Goal: Task Accomplishment & Management: Use online tool/utility

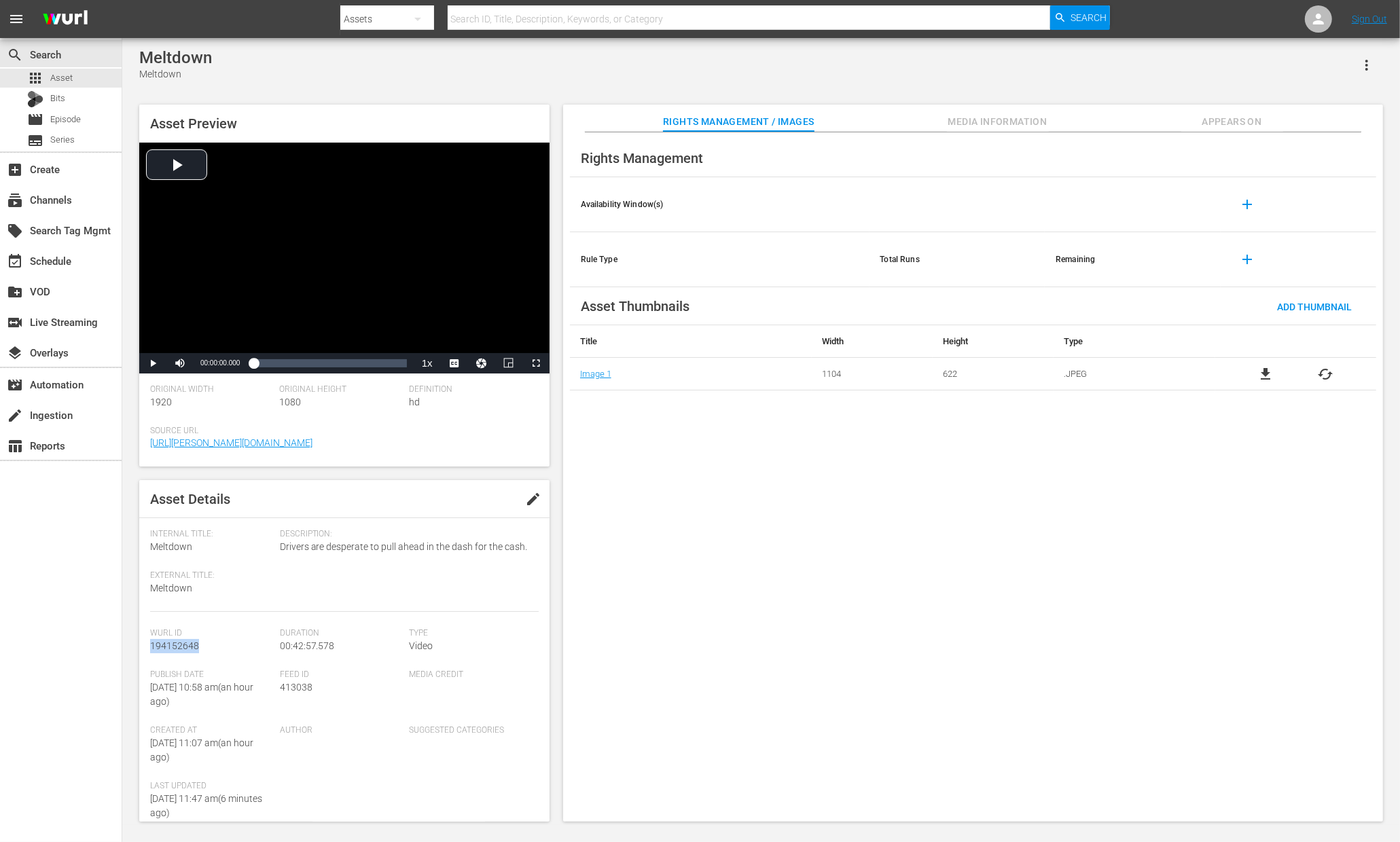
drag, startPoint x: 199, startPoint y: 643, endPoint x: 145, endPoint y: 646, distance: 54.1
click at [145, 646] on div "Asset Details edit Internal Title: Meltdown External Title: Meltdown Descriptio…" at bounding box center [343, 651] width 410 height 342
copy span "194152648"
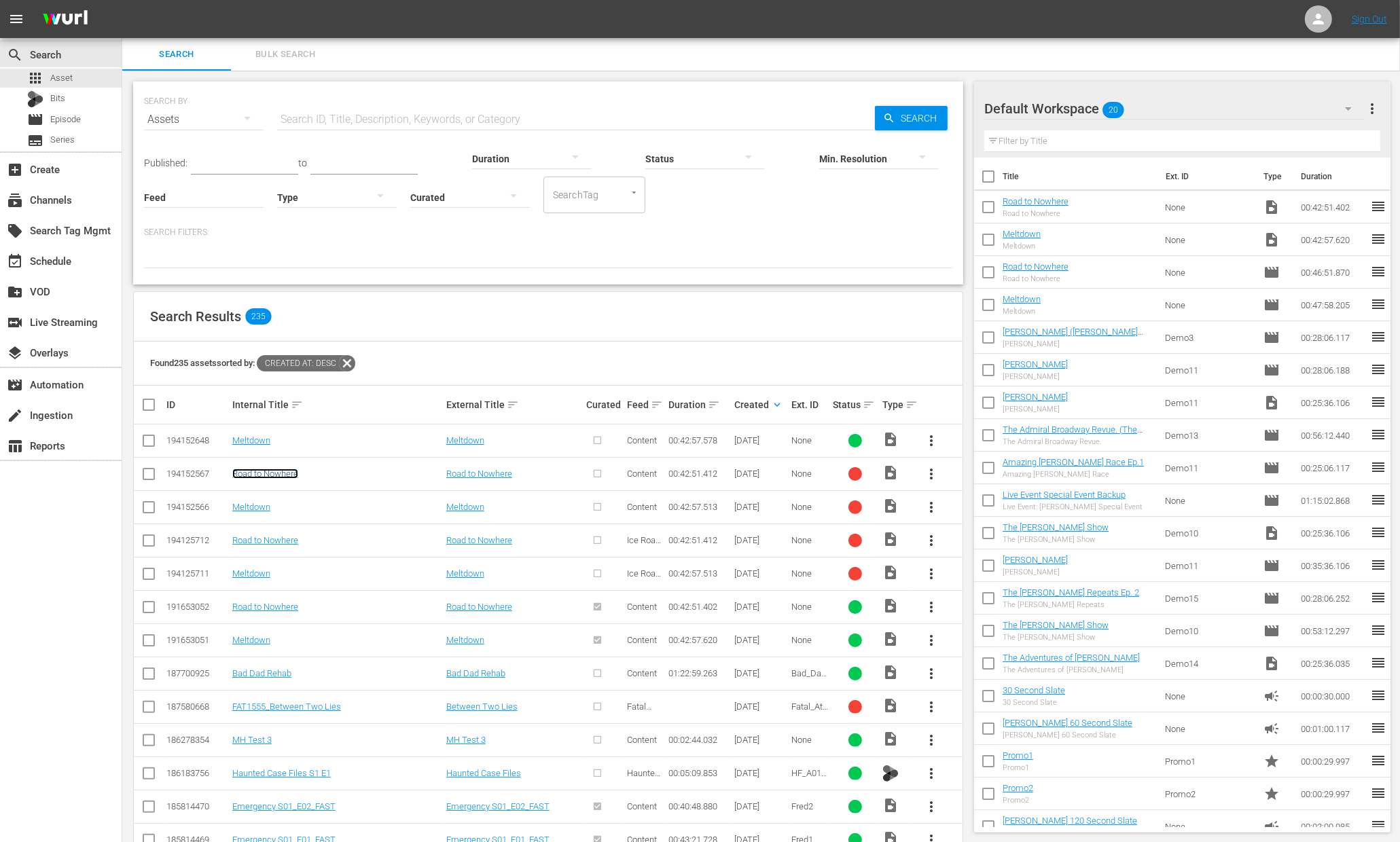
click at [246, 475] on link "Road to Nowhere" at bounding box center [265, 474] width 66 height 10
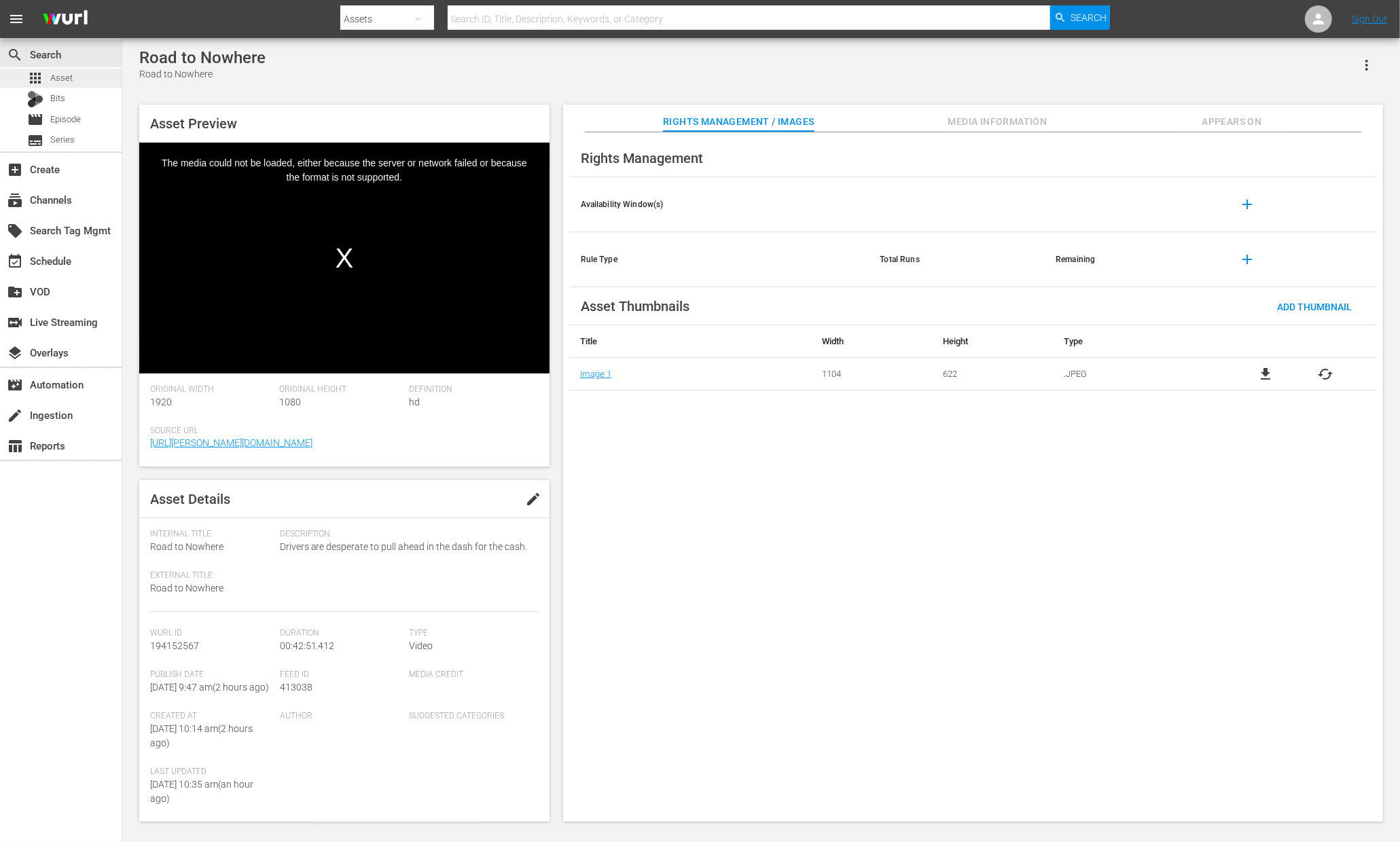
click at [59, 81] on span "Asset" at bounding box center [61, 78] width 22 height 14
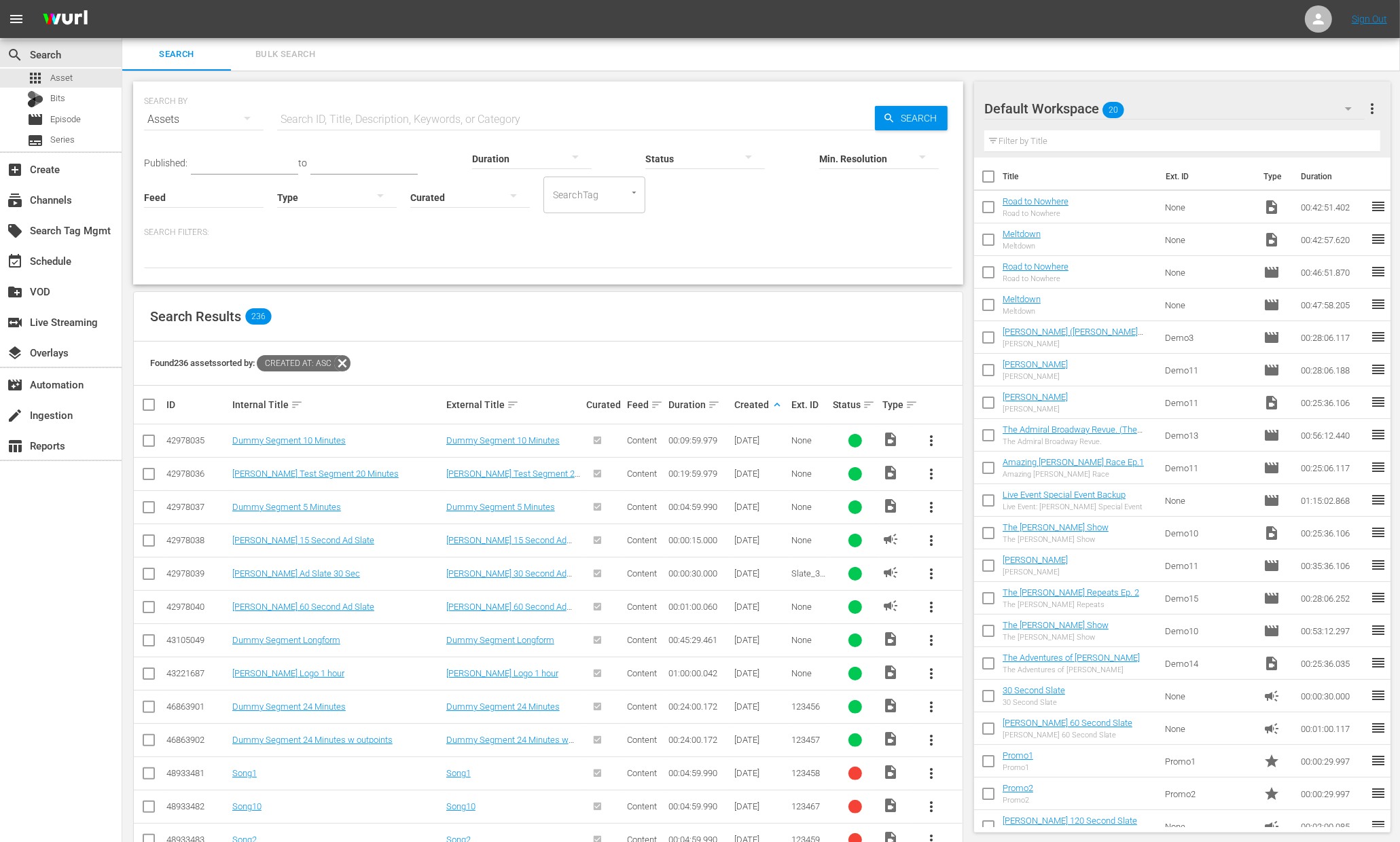
click at [758, 406] on div "Created keyboard_arrow_up" at bounding box center [761, 405] width 54 height 16
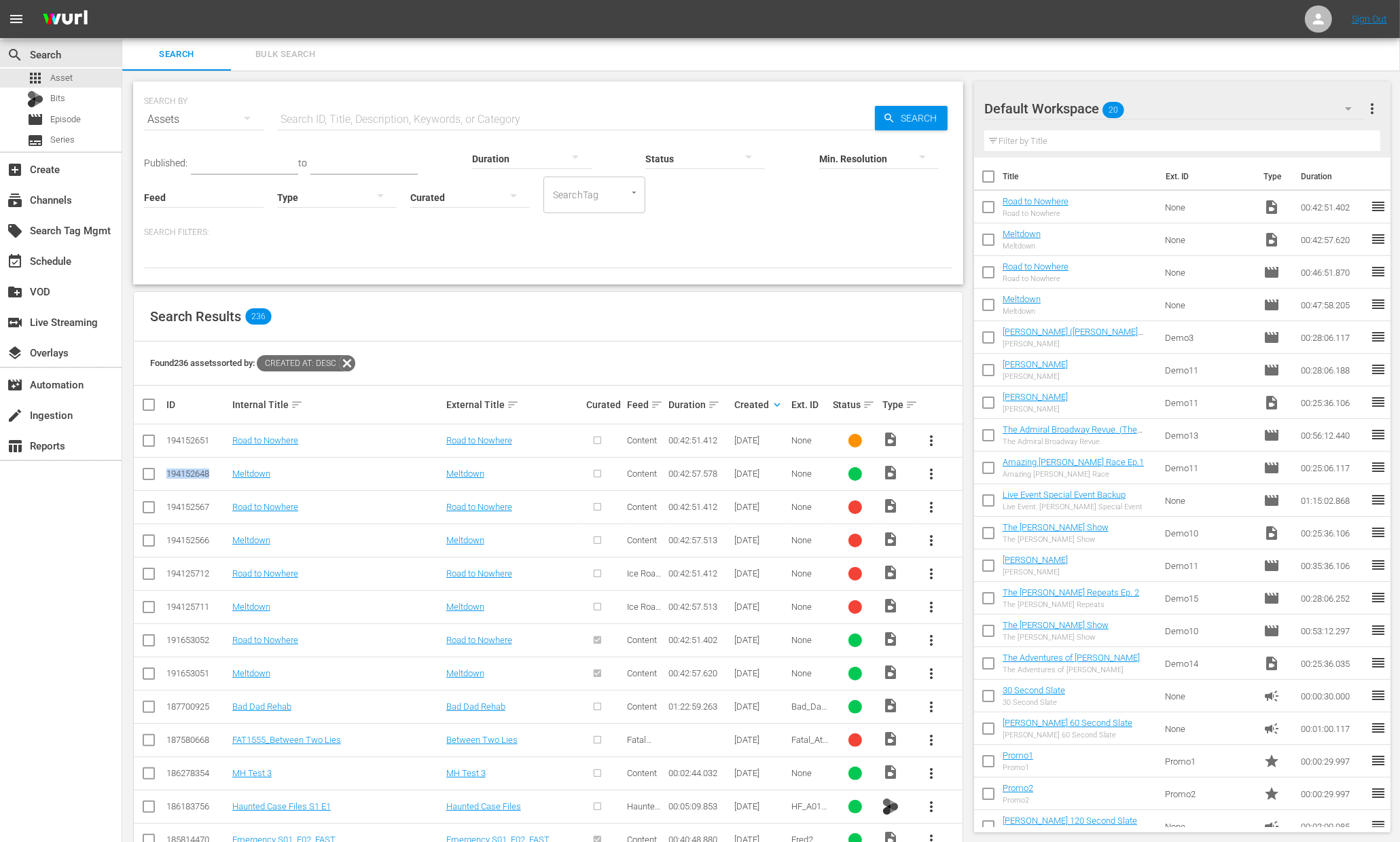
drag, startPoint x: 210, startPoint y: 474, endPoint x: 165, endPoint y: 473, distance: 45.0
click at [166, 473] on div "194152648" at bounding box center [197, 474] width 62 height 10
copy div "194152648"
drag, startPoint x: 210, startPoint y: 437, endPoint x: 165, endPoint y: 439, distance: 45.0
click at [166, 439] on div "194152651" at bounding box center [197, 441] width 62 height 10
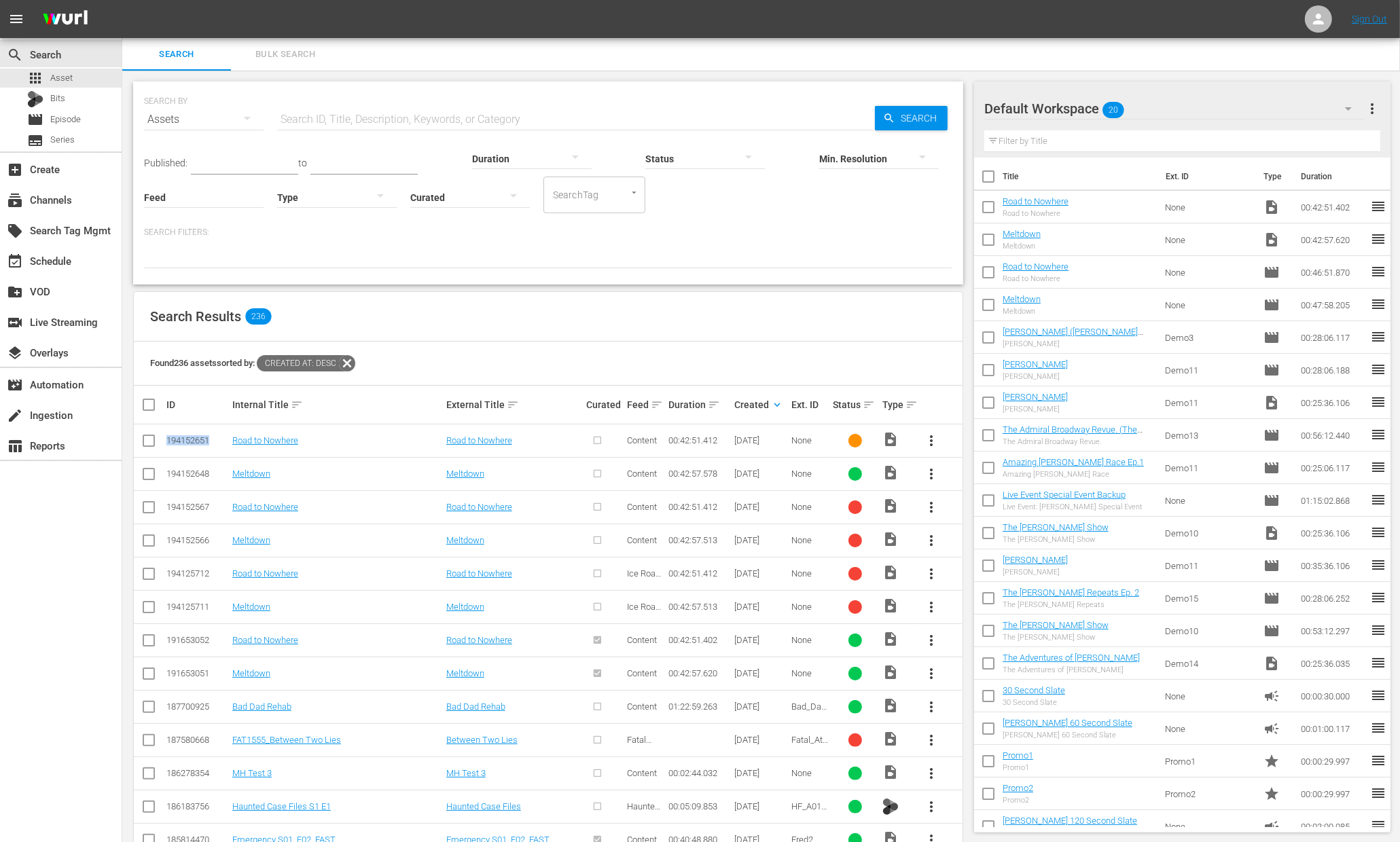
copy div "194152651"
click at [987, 207] on input "checkbox" at bounding box center [988, 210] width 28 height 28
checkbox input "true"
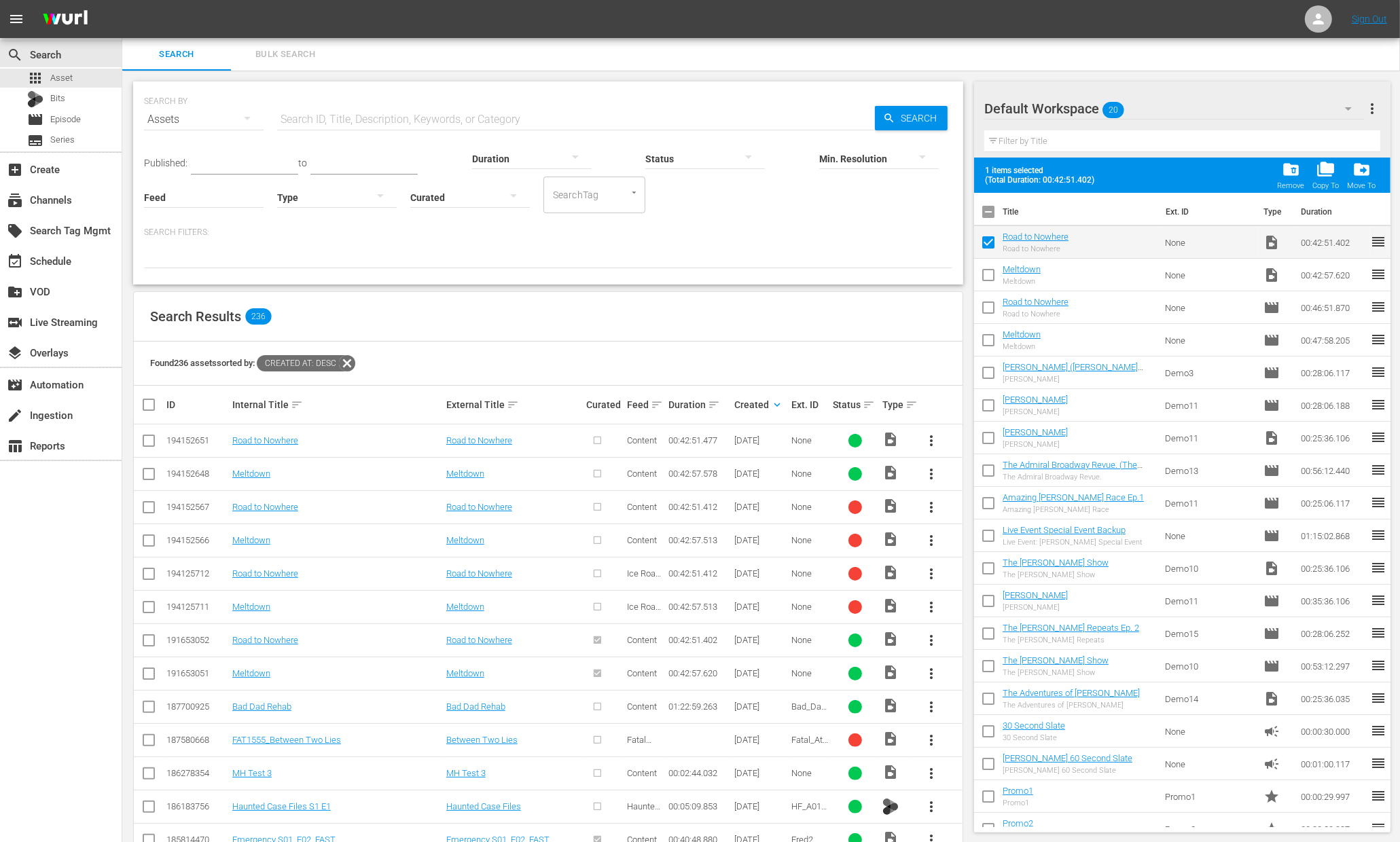
click at [993, 274] on input "checkbox" at bounding box center [988, 277] width 28 height 28
checkbox input "true"
click at [987, 313] on input "checkbox" at bounding box center [988, 310] width 28 height 28
checkbox input "true"
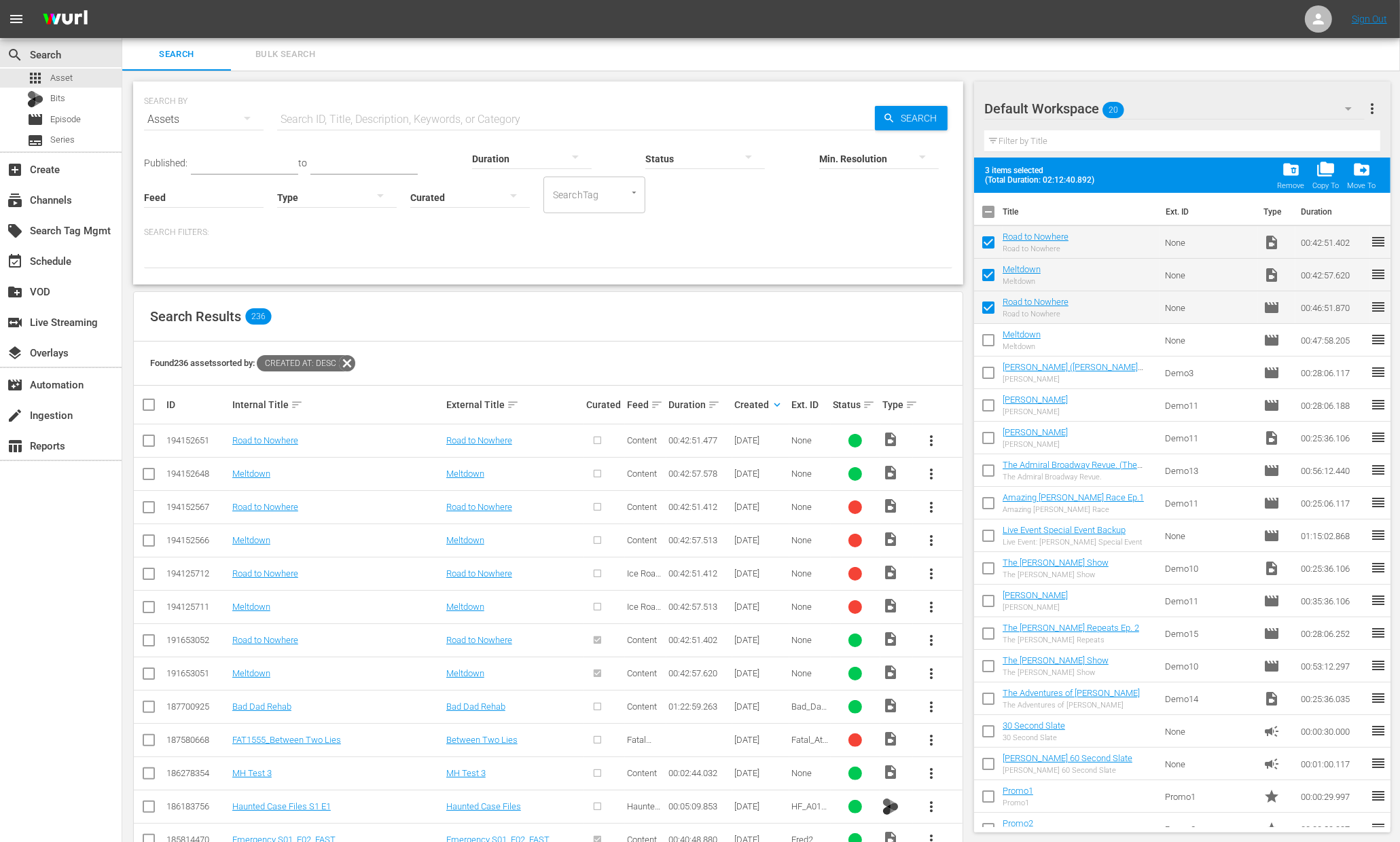
click at [984, 345] on input "checkbox" at bounding box center [988, 343] width 28 height 28
checkbox input "true"
click at [1295, 170] on span "folder_delete" at bounding box center [1291, 170] width 19 height 19
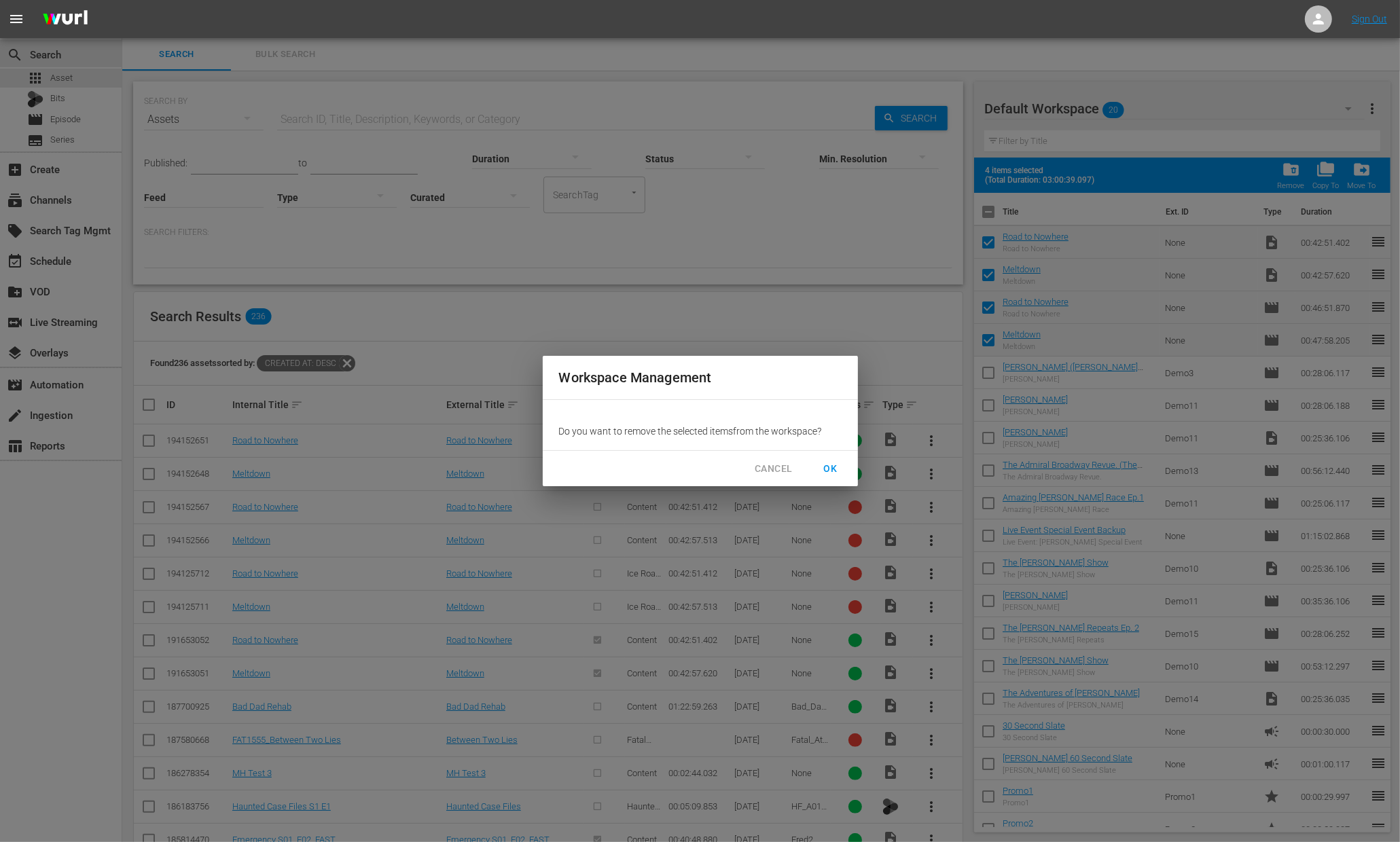
click at [835, 467] on span "OK" at bounding box center [831, 469] width 22 height 17
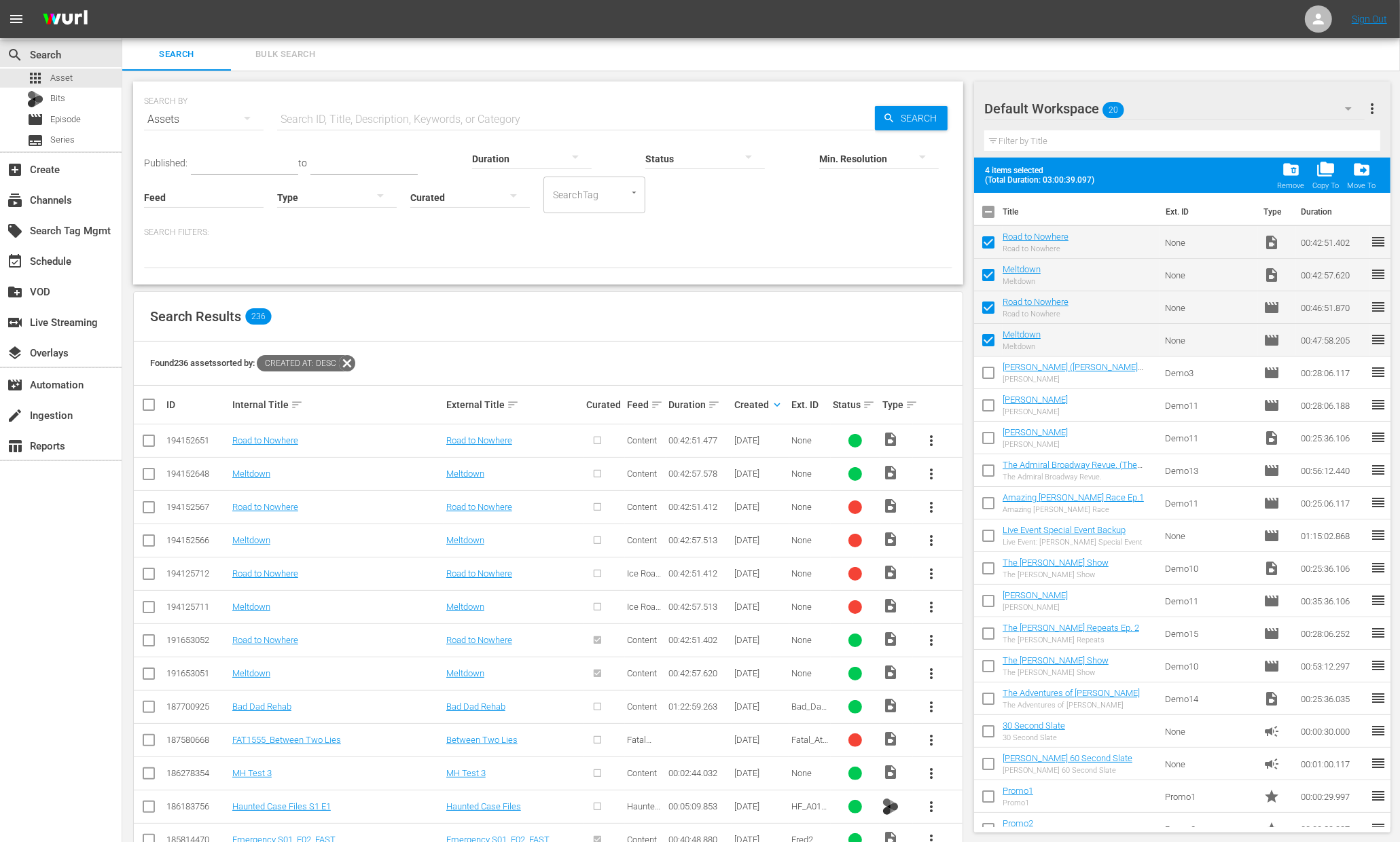
checkbox input "false"
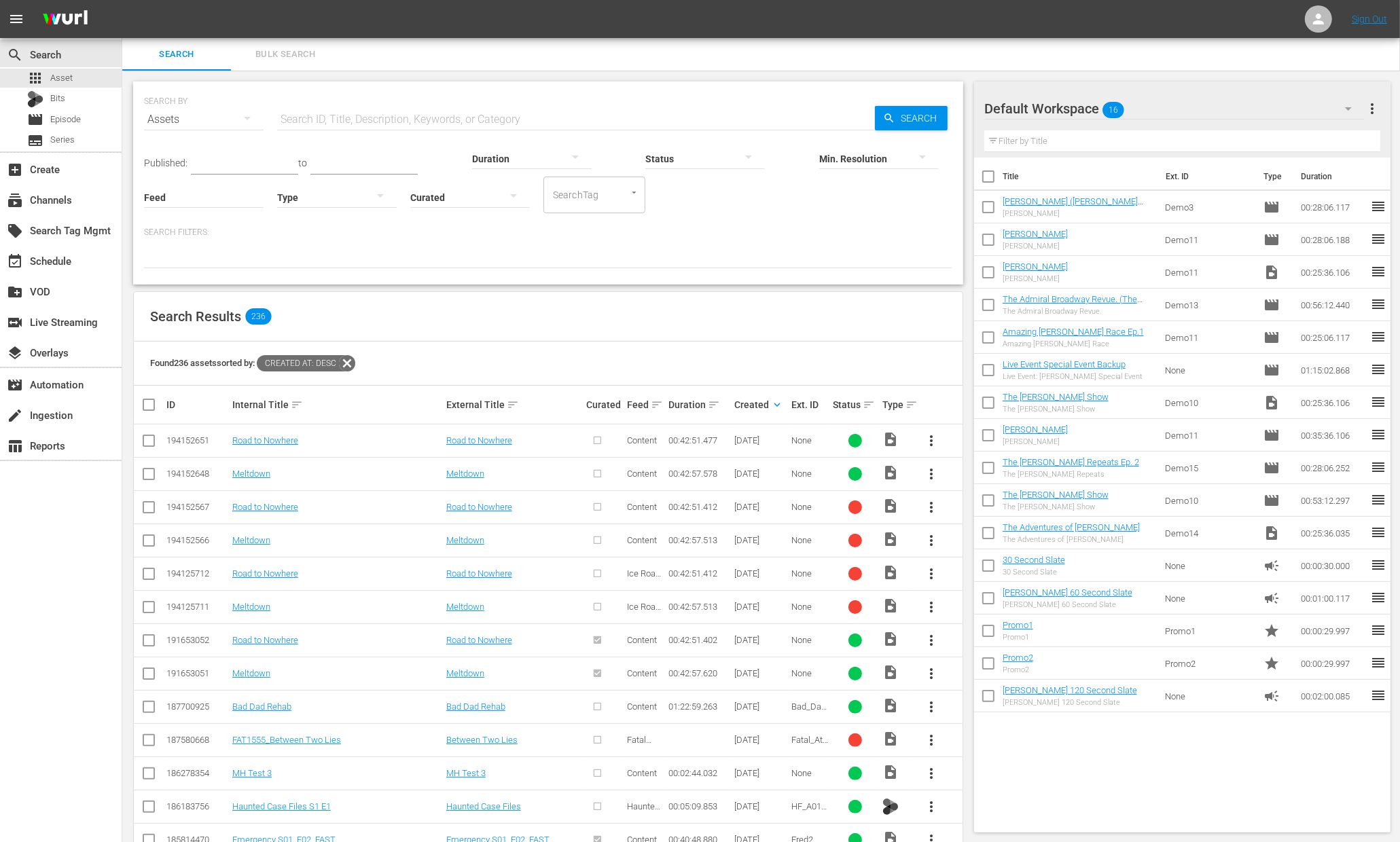
click at [148, 441] on input "checkbox" at bounding box center [148, 443] width 16 height 16
checkbox input "true"
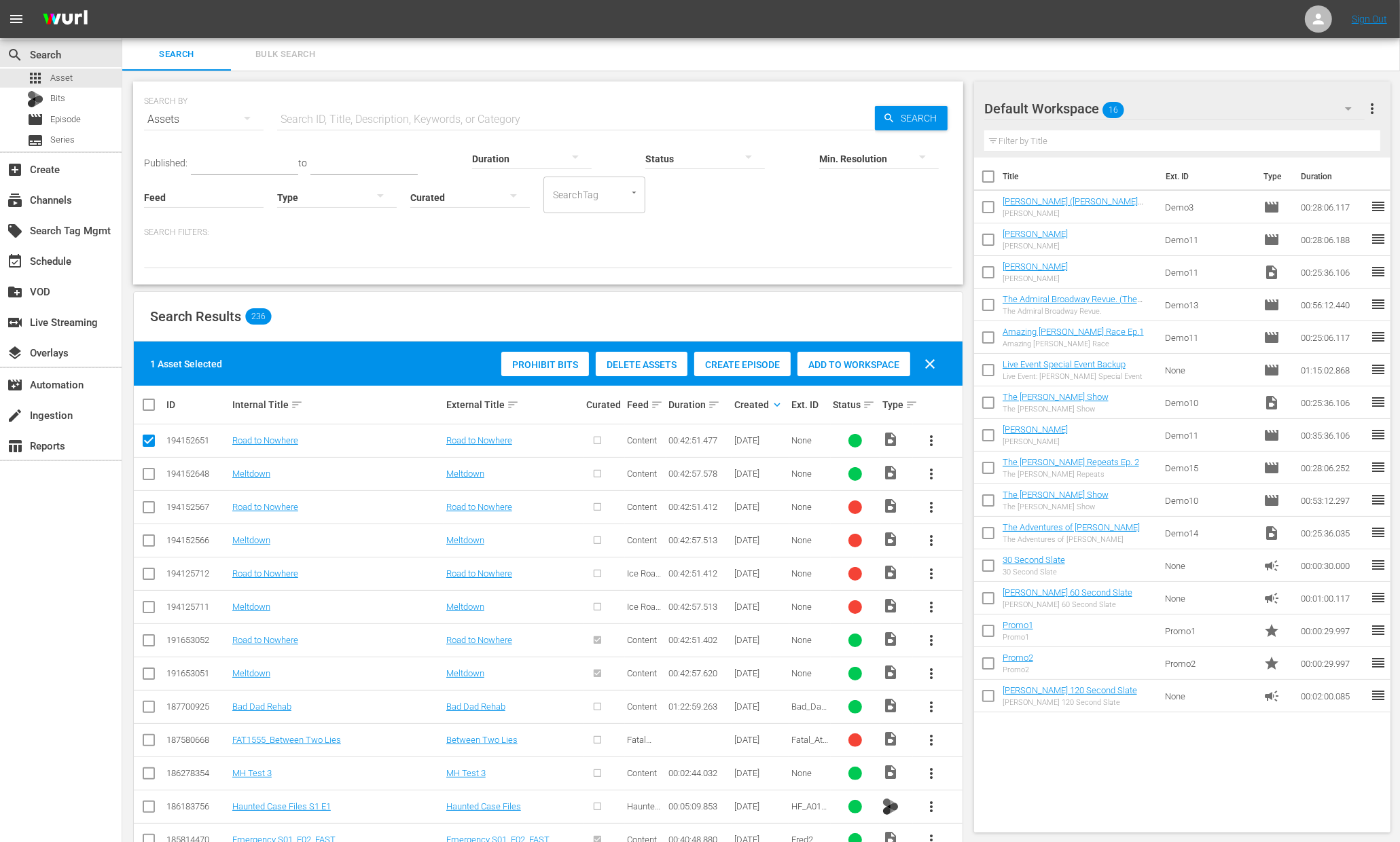
click at [147, 474] on input "checkbox" at bounding box center [148, 476] width 16 height 16
checkbox input "true"
click at [850, 366] on span "Add to Workspace" at bounding box center [854, 365] width 112 height 11
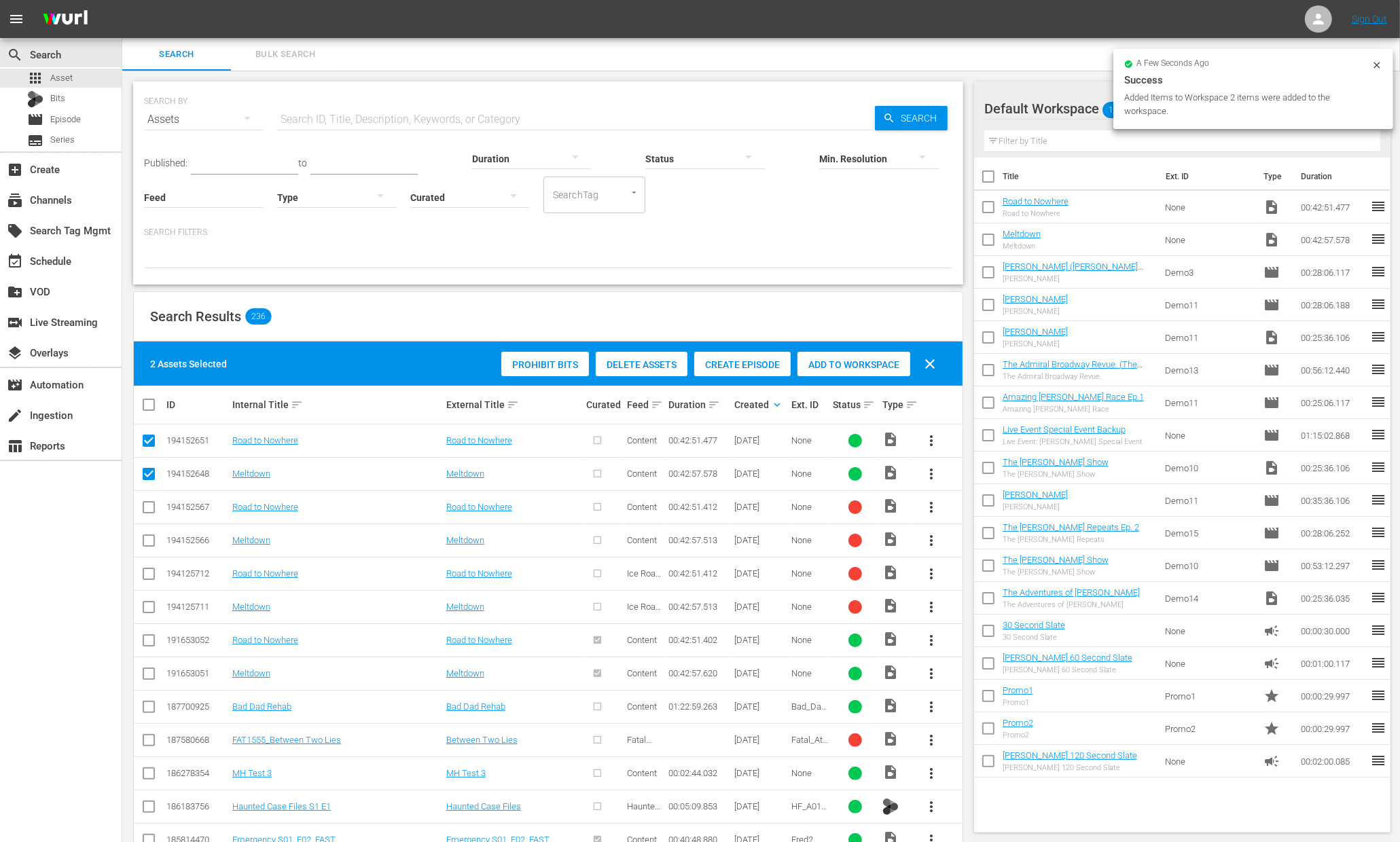
click at [851, 65] on div "Search Bulk Search" at bounding box center [760, 55] width 1277 height 32
click at [66, 265] on div "event_available Schedule" at bounding box center [37, 259] width 76 height 12
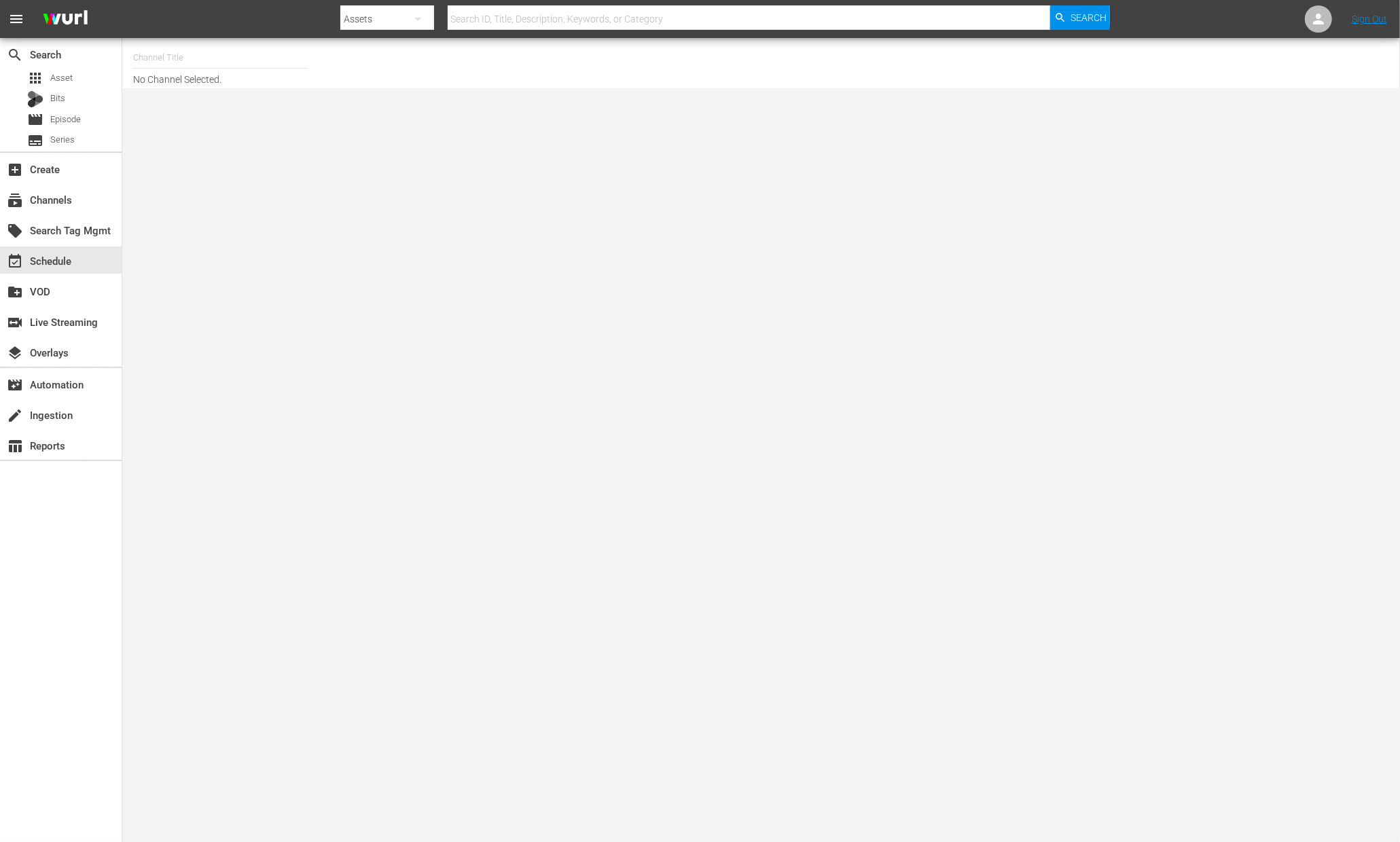
click at [189, 60] on input "text" at bounding box center [220, 58] width 174 height 32
click at [188, 125] on div "Demo Channel 2 (1026 - wurl_demochannel_2)" at bounding box center [320, 129] width 352 height 32
type input "Demo Channel 2 (1026 - wurl_demochannel_2)"
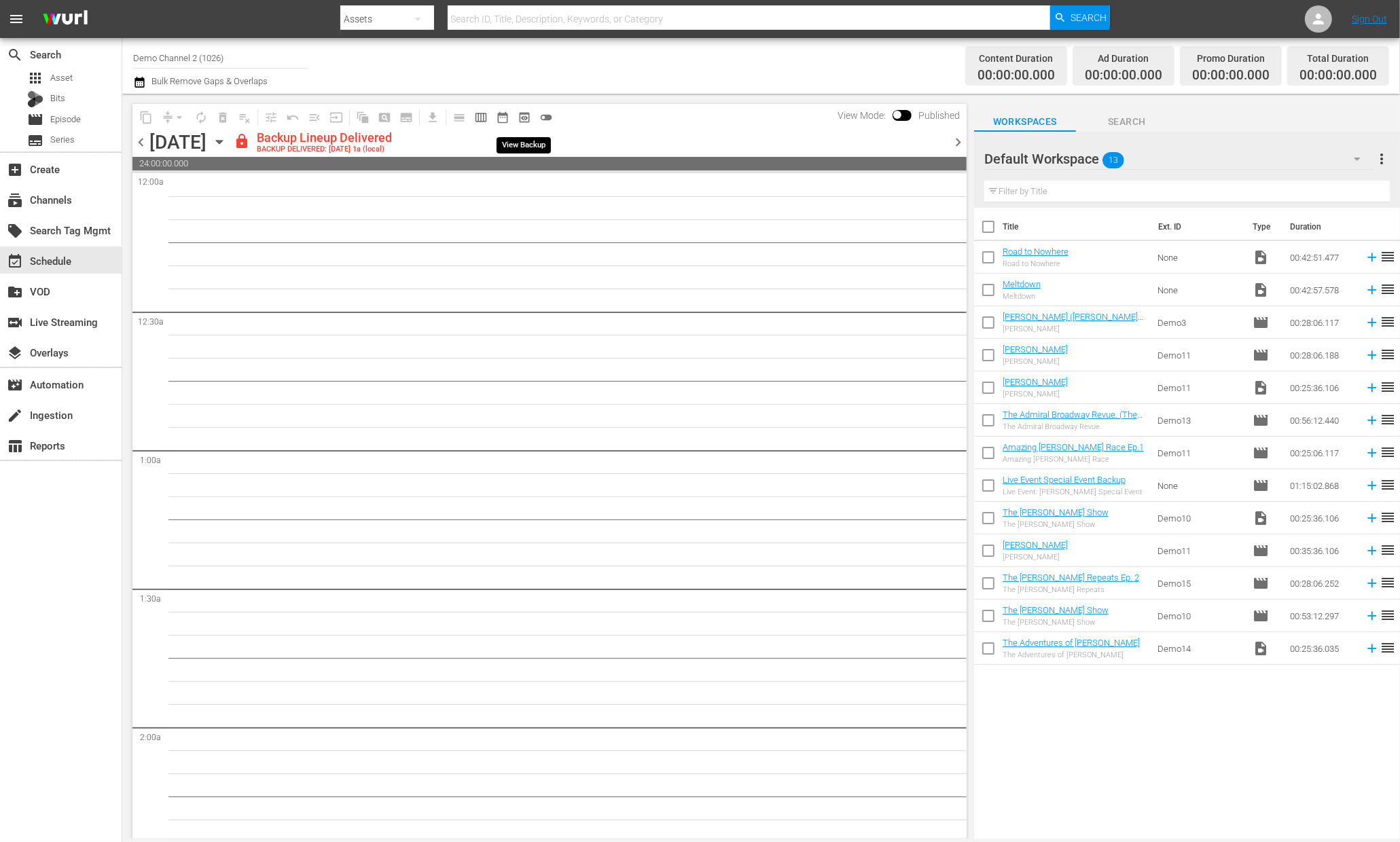
click at [524, 118] on span "preview_outlined" at bounding box center [524, 118] width 14 height 14
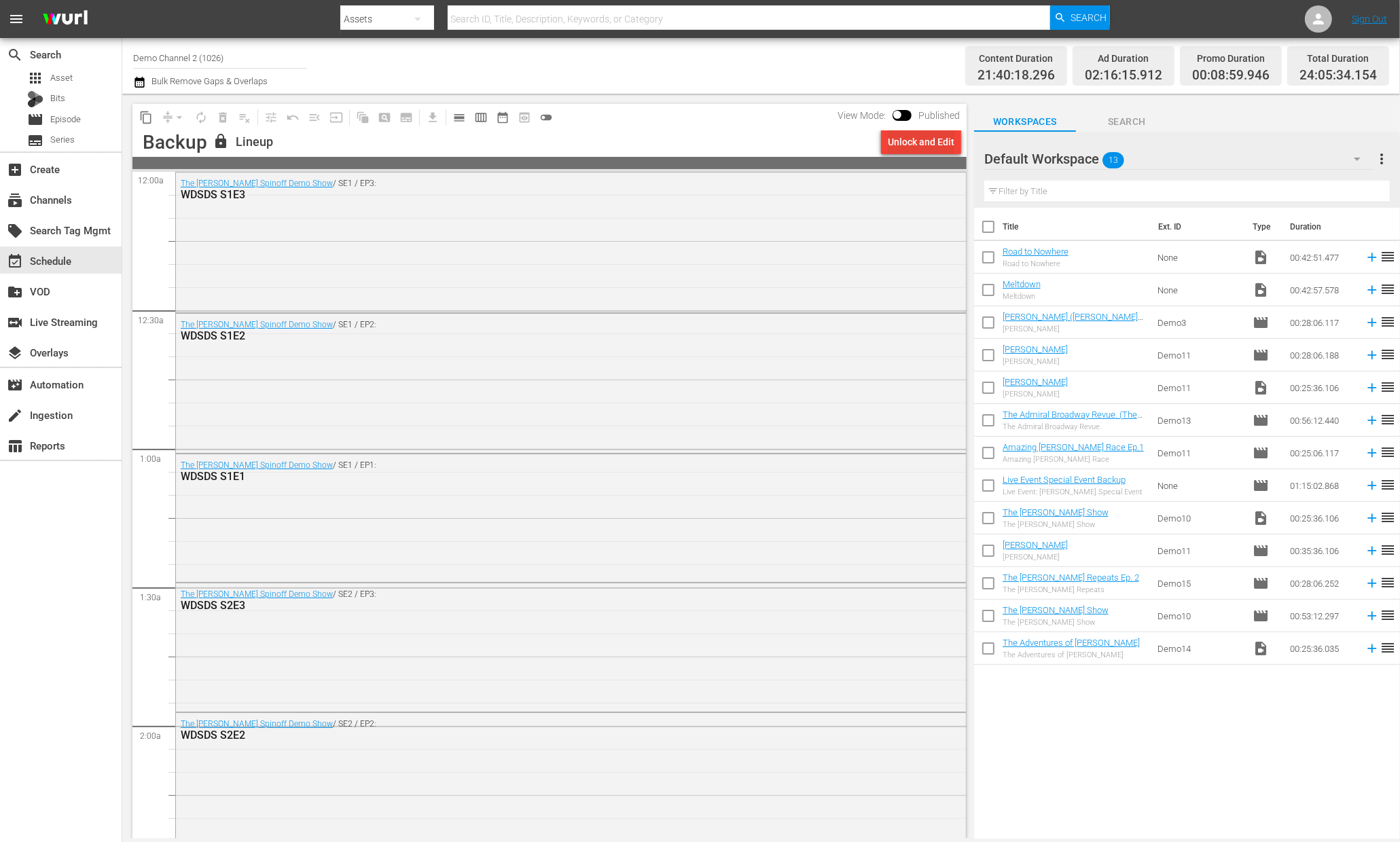
click at [911, 144] on div "Unlock and Edit" at bounding box center [921, 141] width 66 height 25
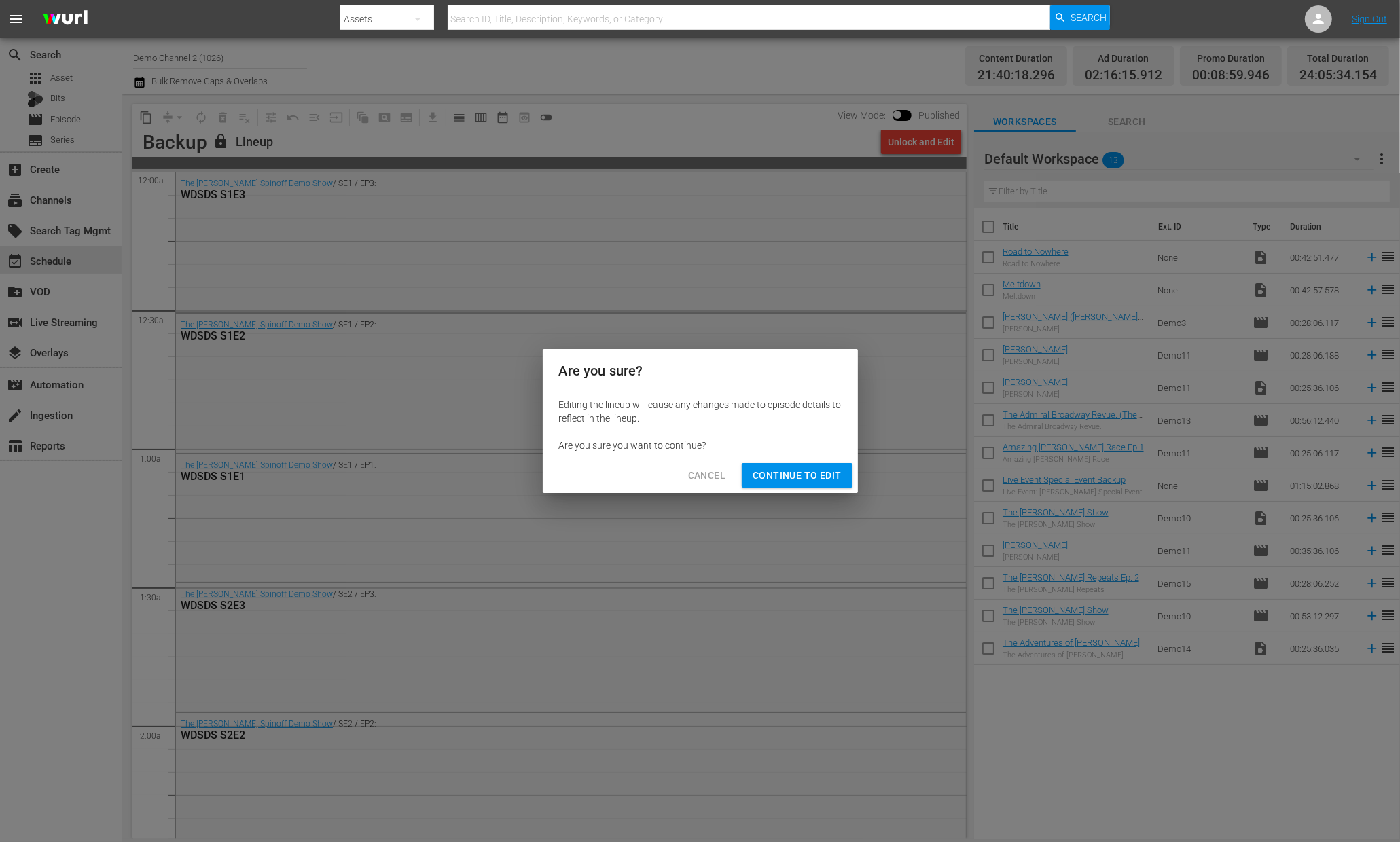
click at [694, 485] on button "Cancel" at bounding box center [706, 476] width 59 height 25
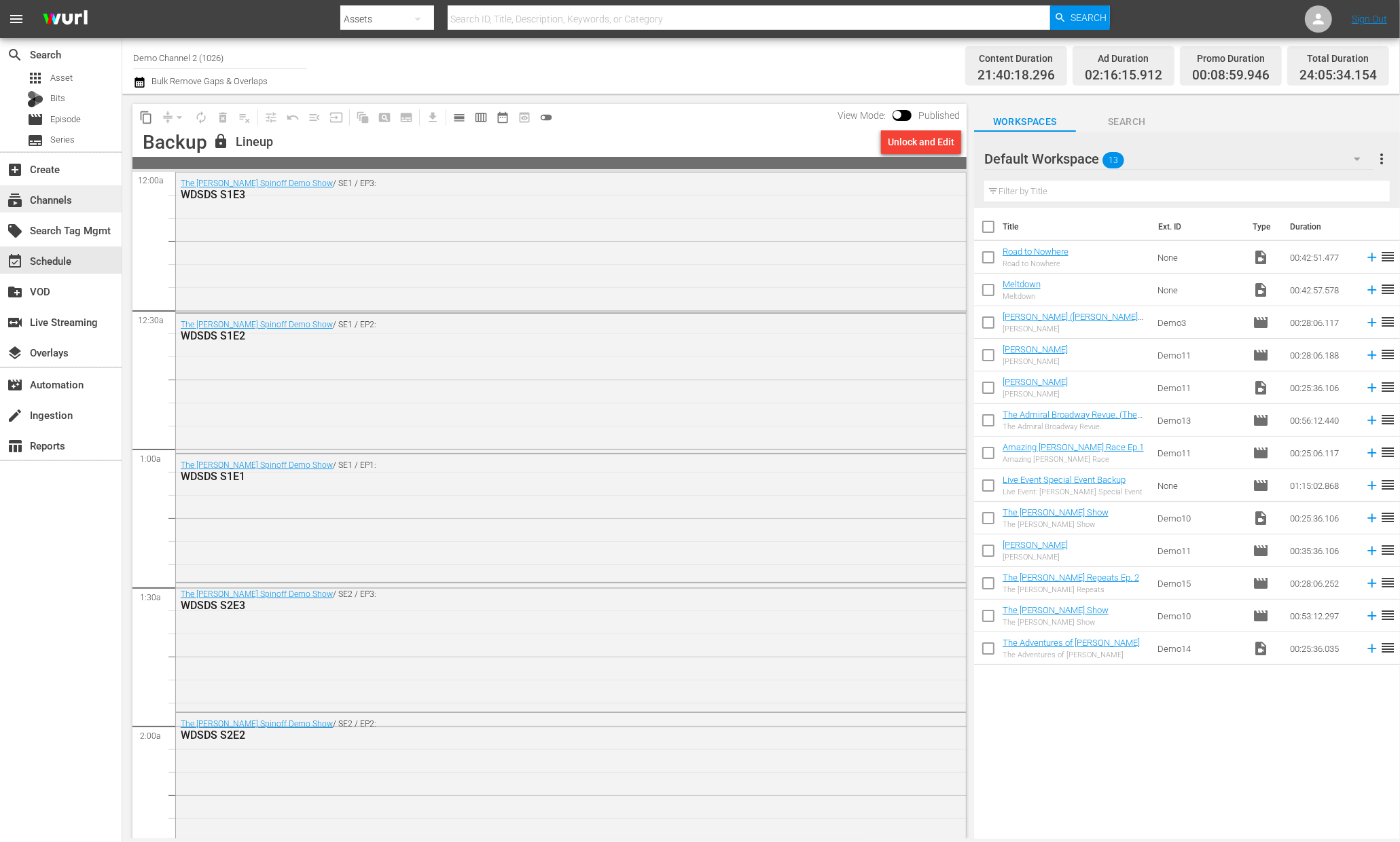
click at [59, 203] on div "subscriptions Channels" at bounding box center [37, 198] width 76 height 12
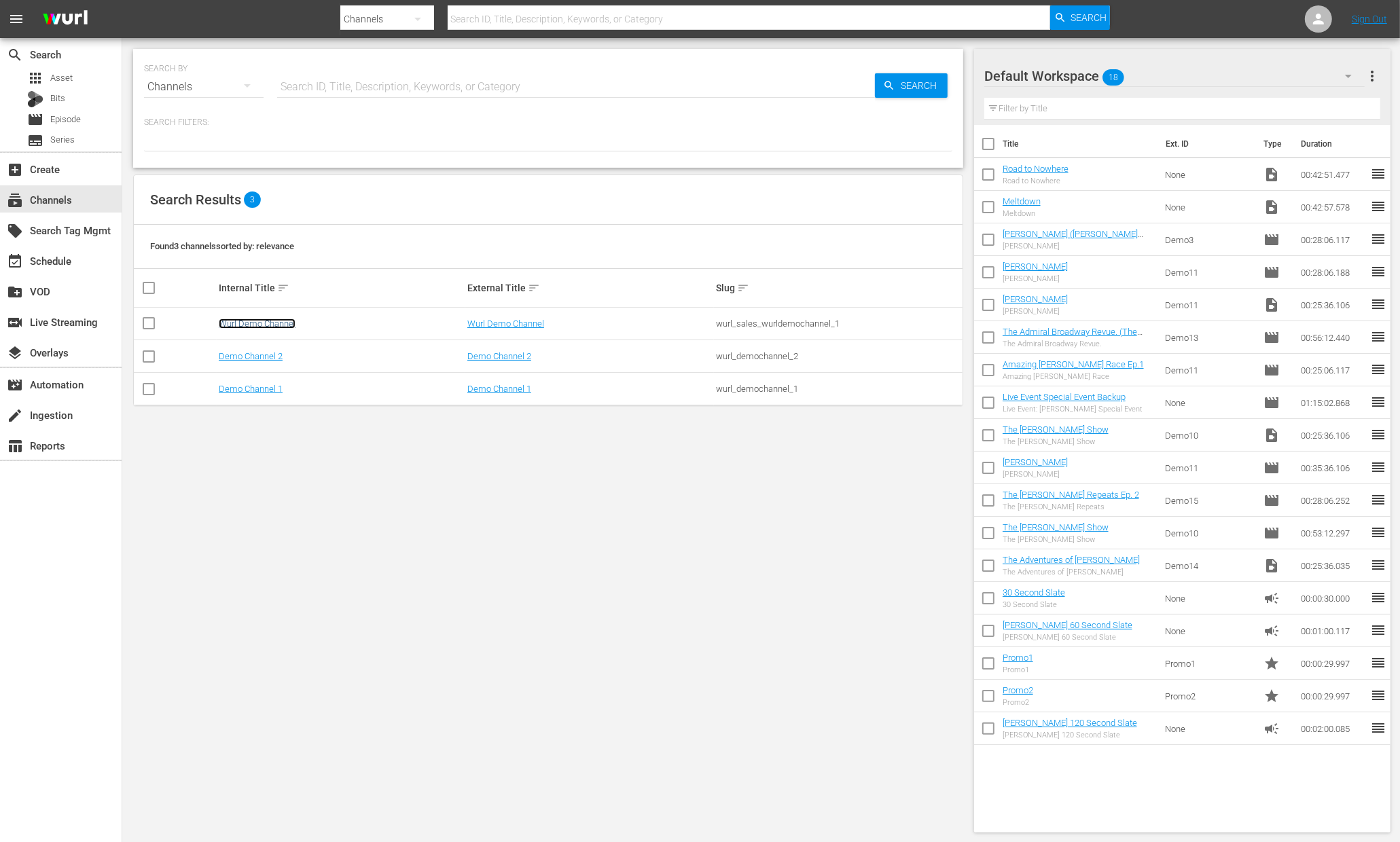
click at [278, 325] on link "Wurl Demo Channel" at bounding box center [257, 324] width 77 height 10
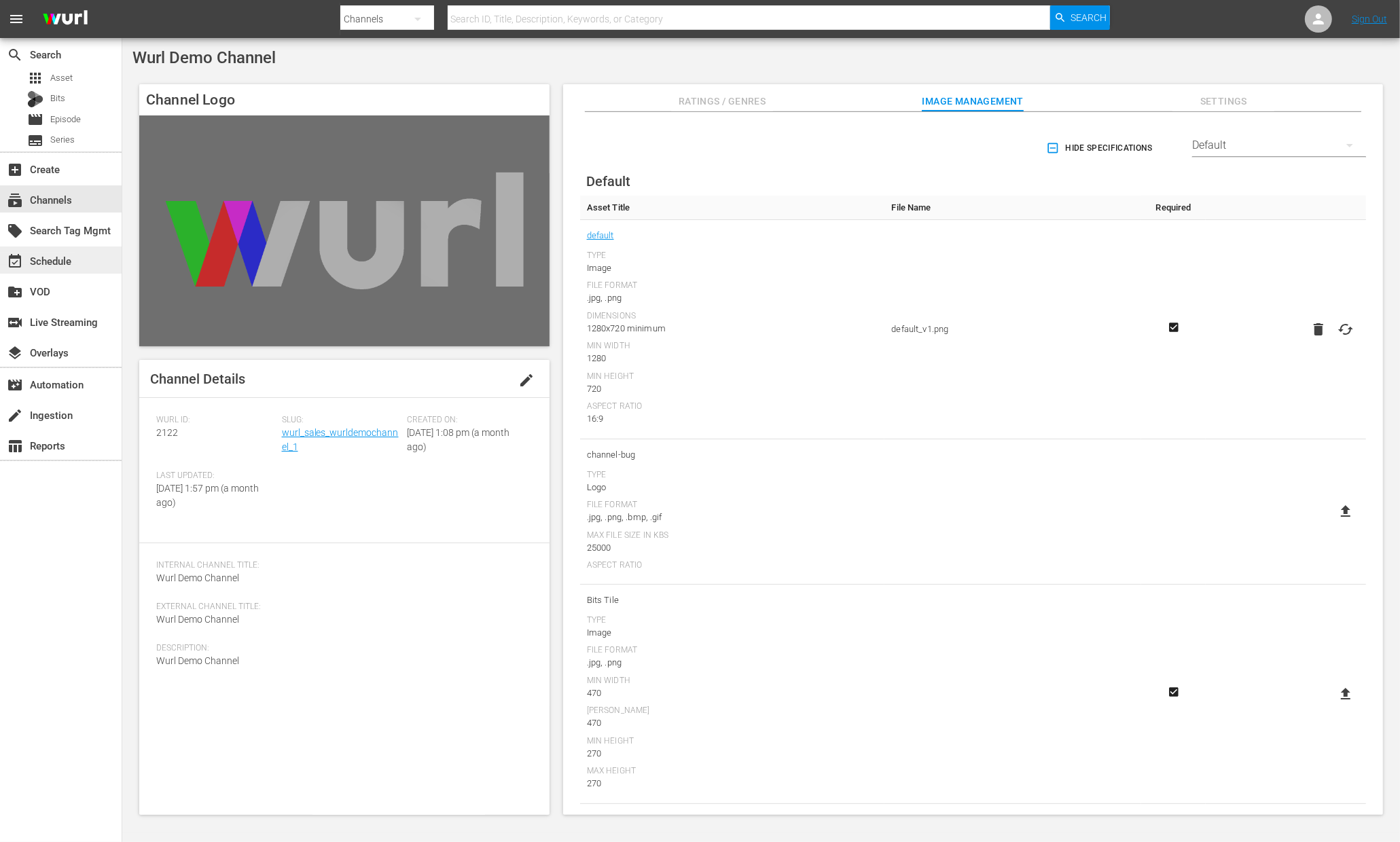
click at [54, 257] on div "event_available Schedule" at bounding box center [37, 259] width 76 height 12
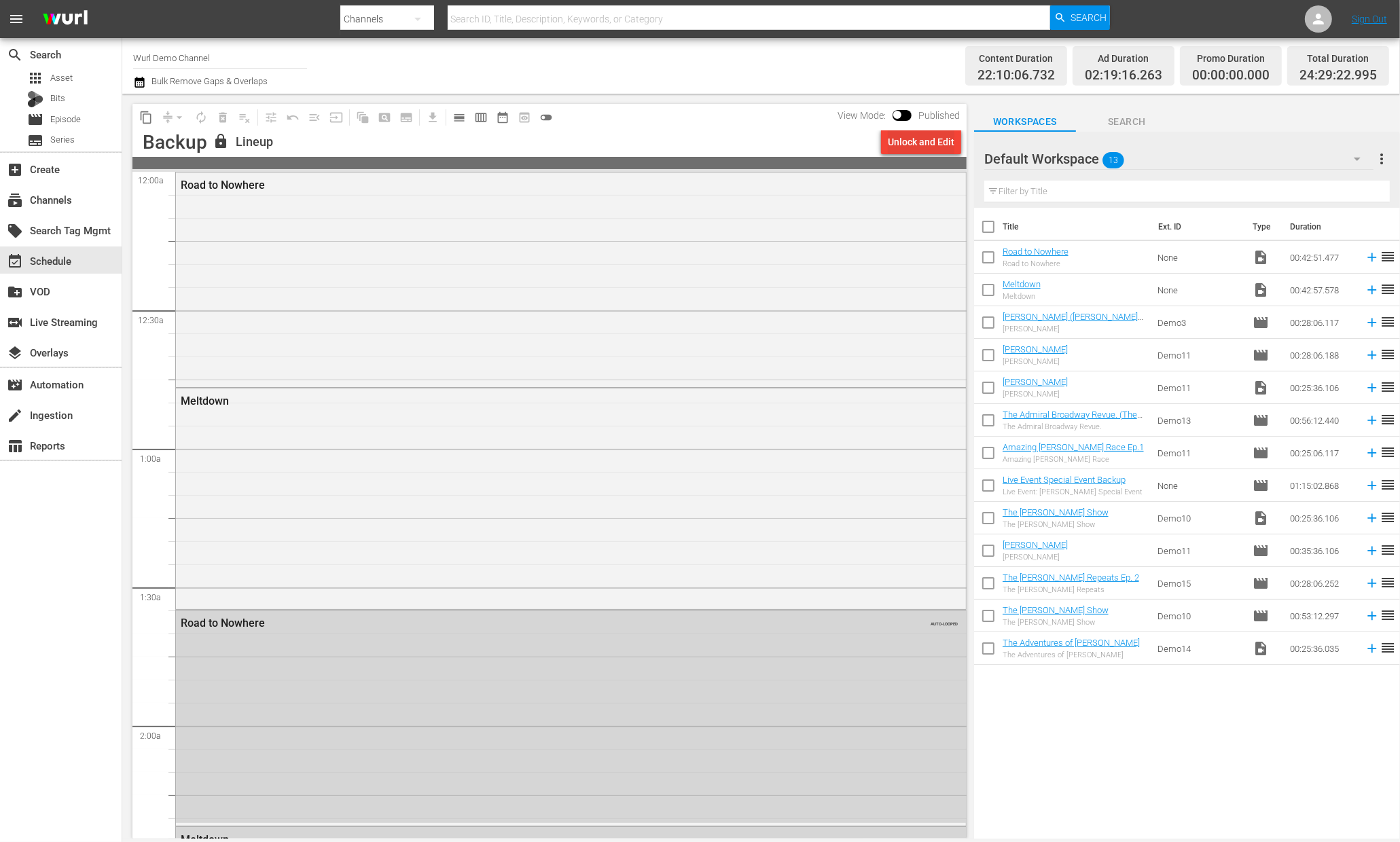
click at [909, 140] on div "Unlock and Edit" at bounding box center [921, 141] width 66 height 25
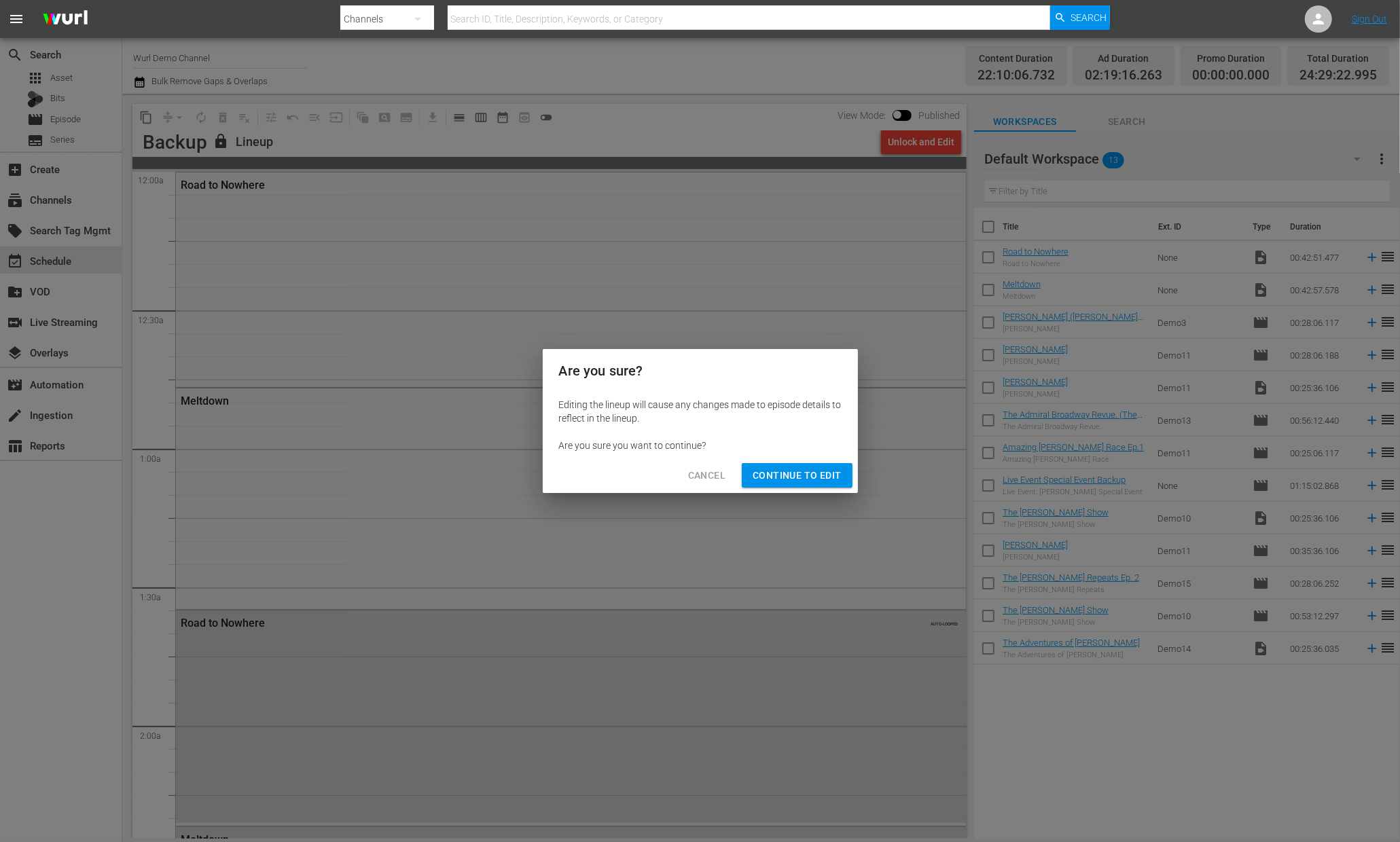
click at [790, 473] on span "Continue to Edit" at bounding box center [797, 476] width 89 height 17
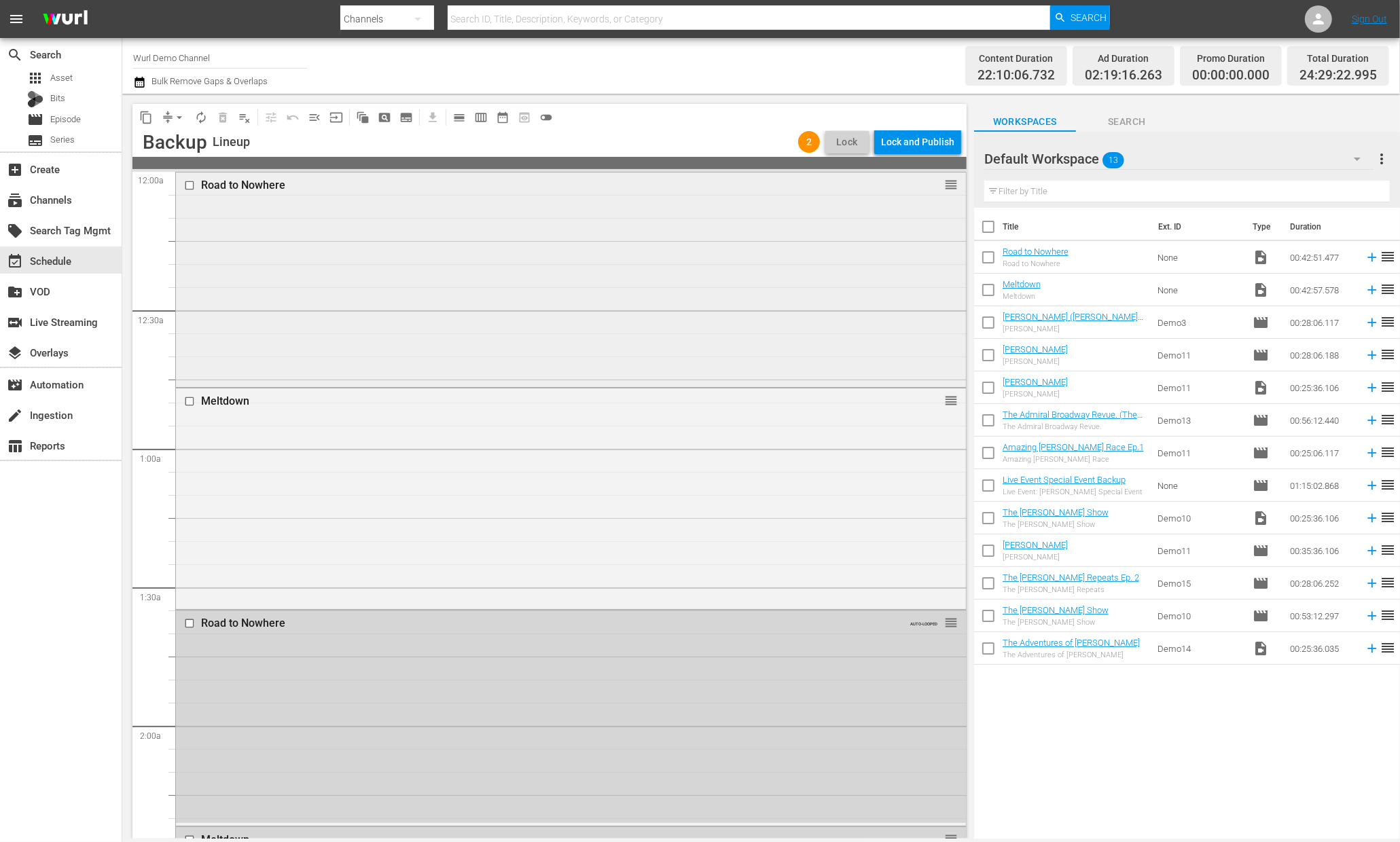
click at [245, 181] on div "Road to Nowhere" at bounding box center [545, 185] width 688 height 13
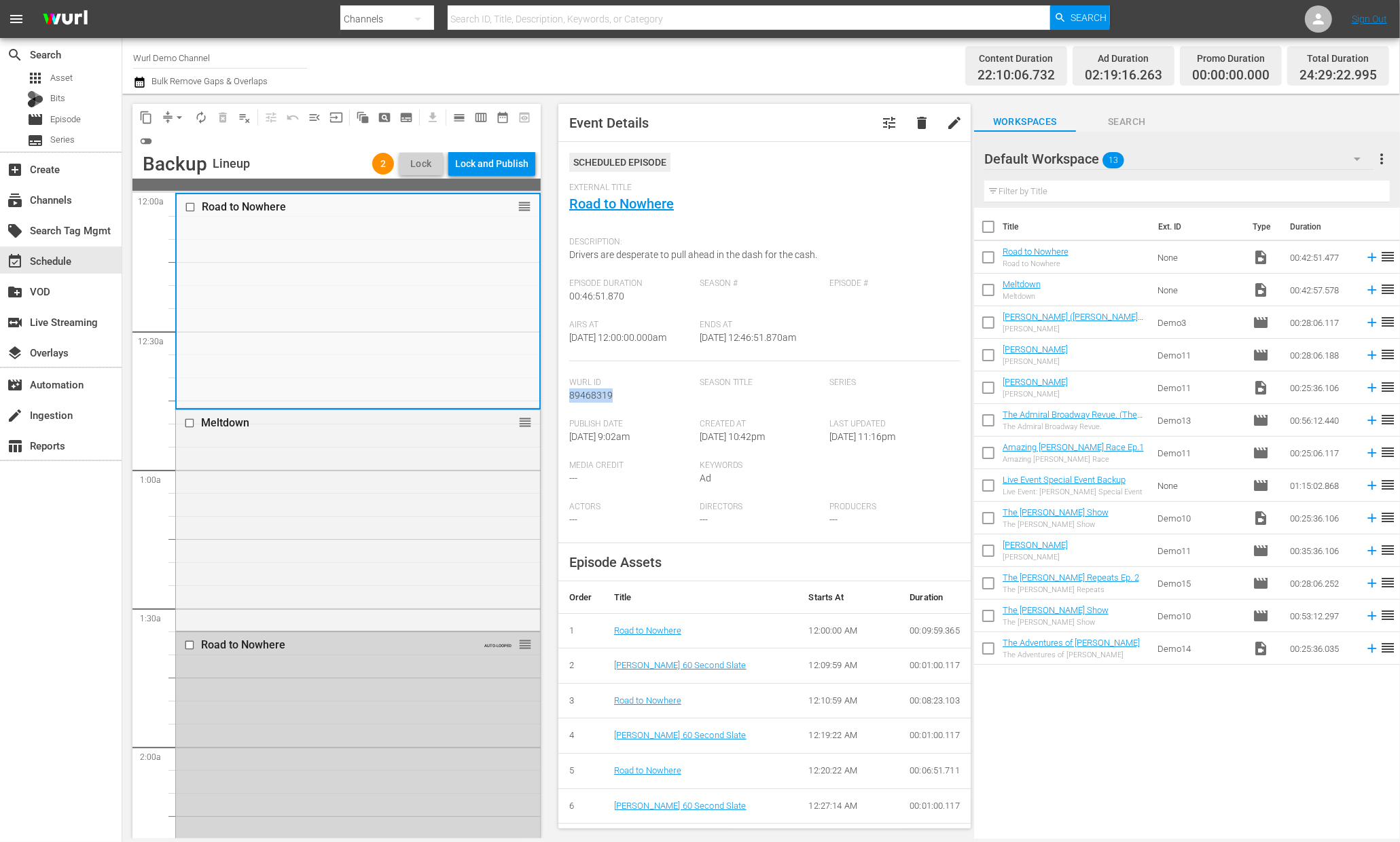
drag, startPoint x: 618, startPoint y: 397, endPoint x: 568, endPoint y: 397, distance: 50.0
click at [569, 397] on div "Wurl Id 89468319" at bounding box center [634, 398] width 130 height 42
copy span "89468319"
click at [919, 129] on span "delete" at bounding box center [921, 123] width 16 height 16
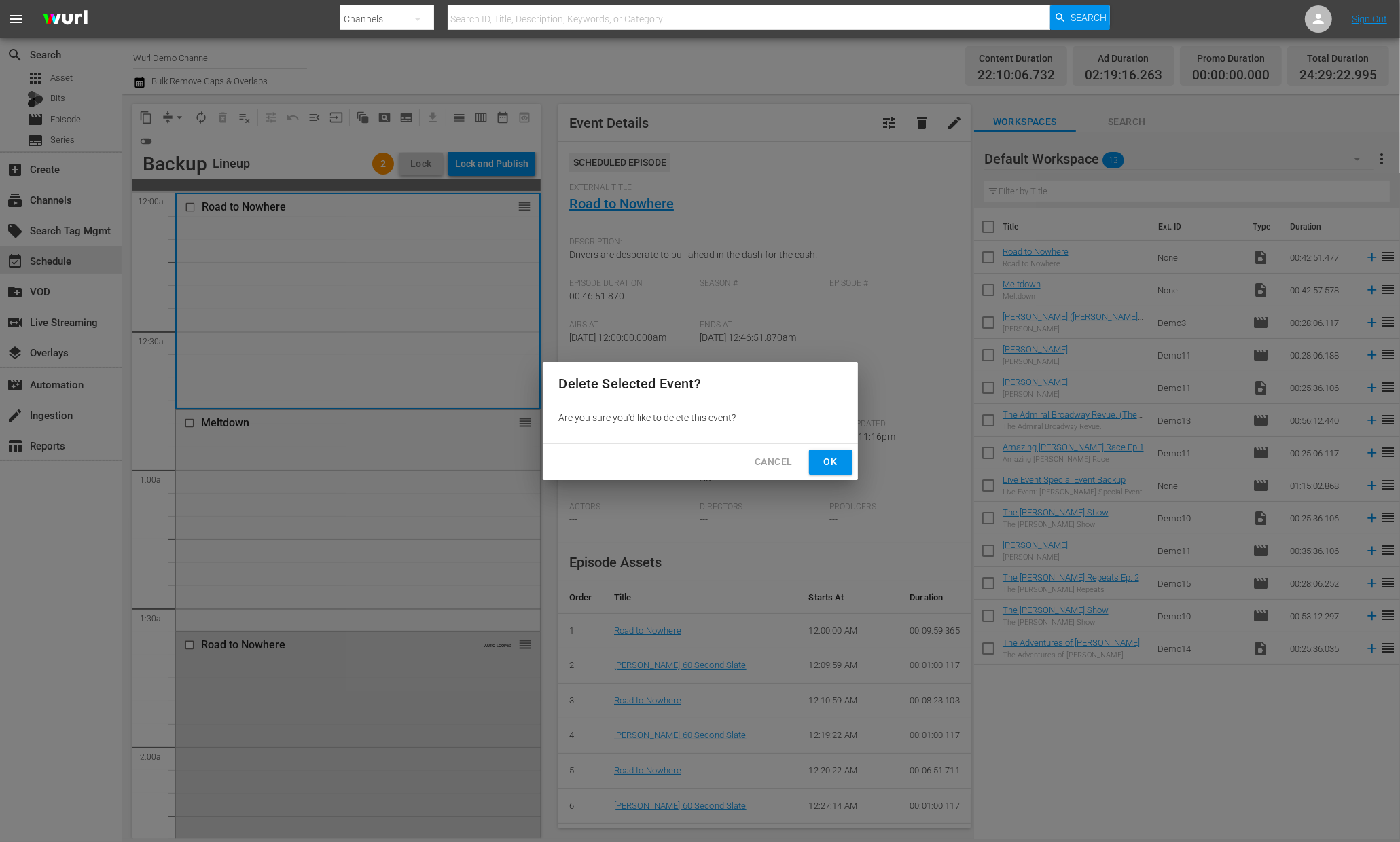
click at [835, 459] on span "Ok" at bounding box center [831, 462] width 22 height 17
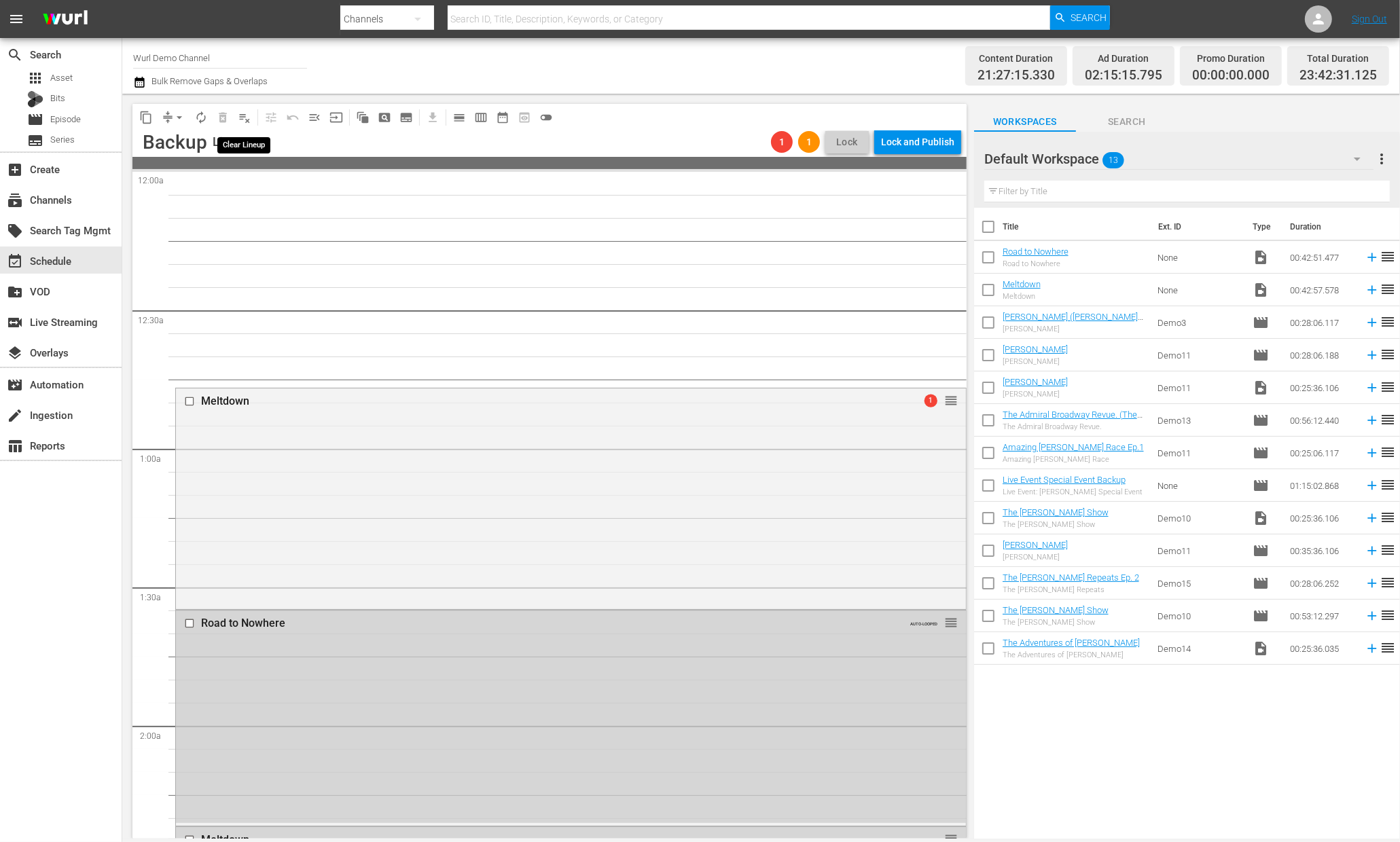
click at [243, 120] on span "playlist_remove_outlined" at bounding box center [245, 118] width 14 height 14
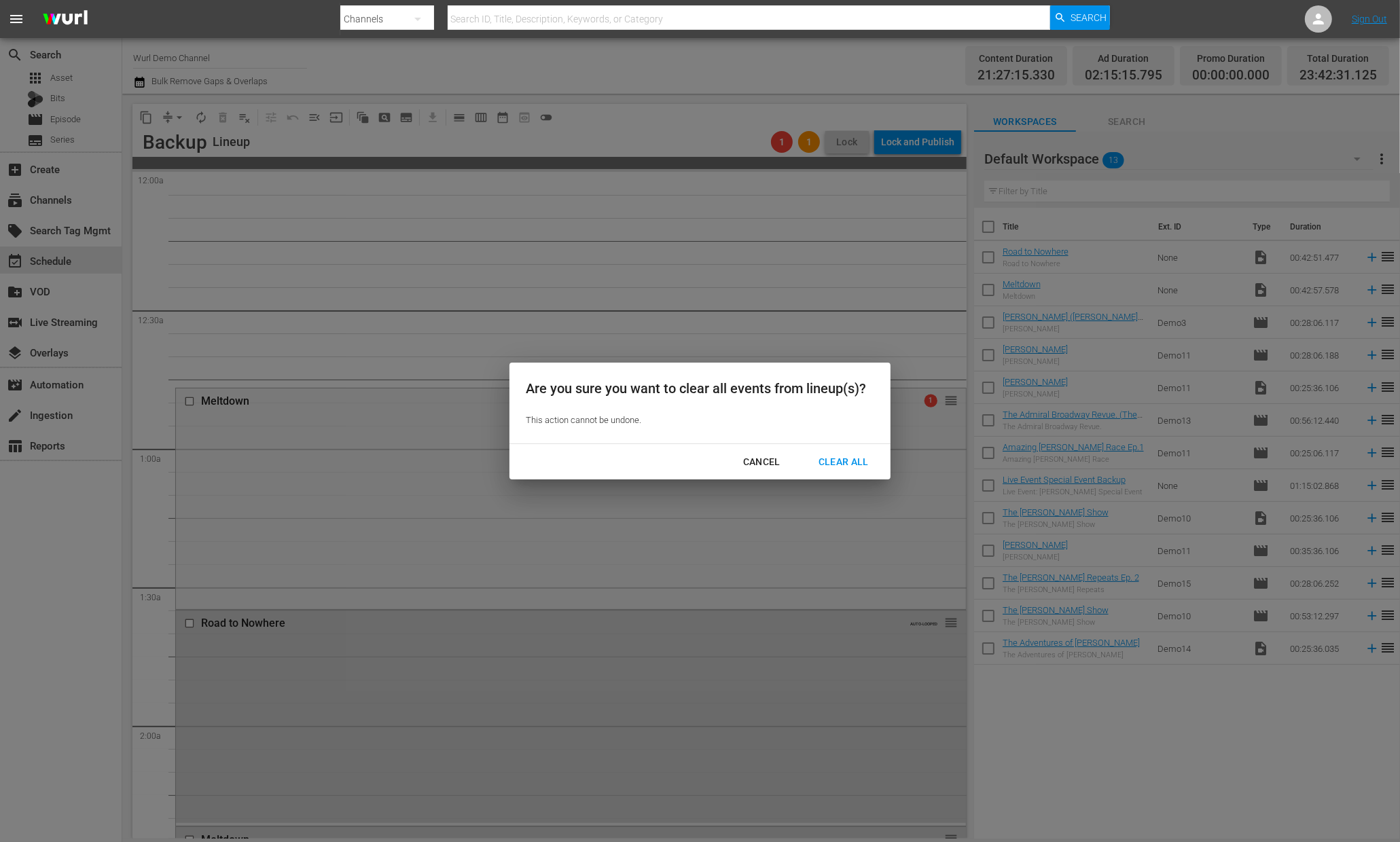
click at [818, 458] on div "Clear All" at bounding box center [844, 462] width 72 height 17
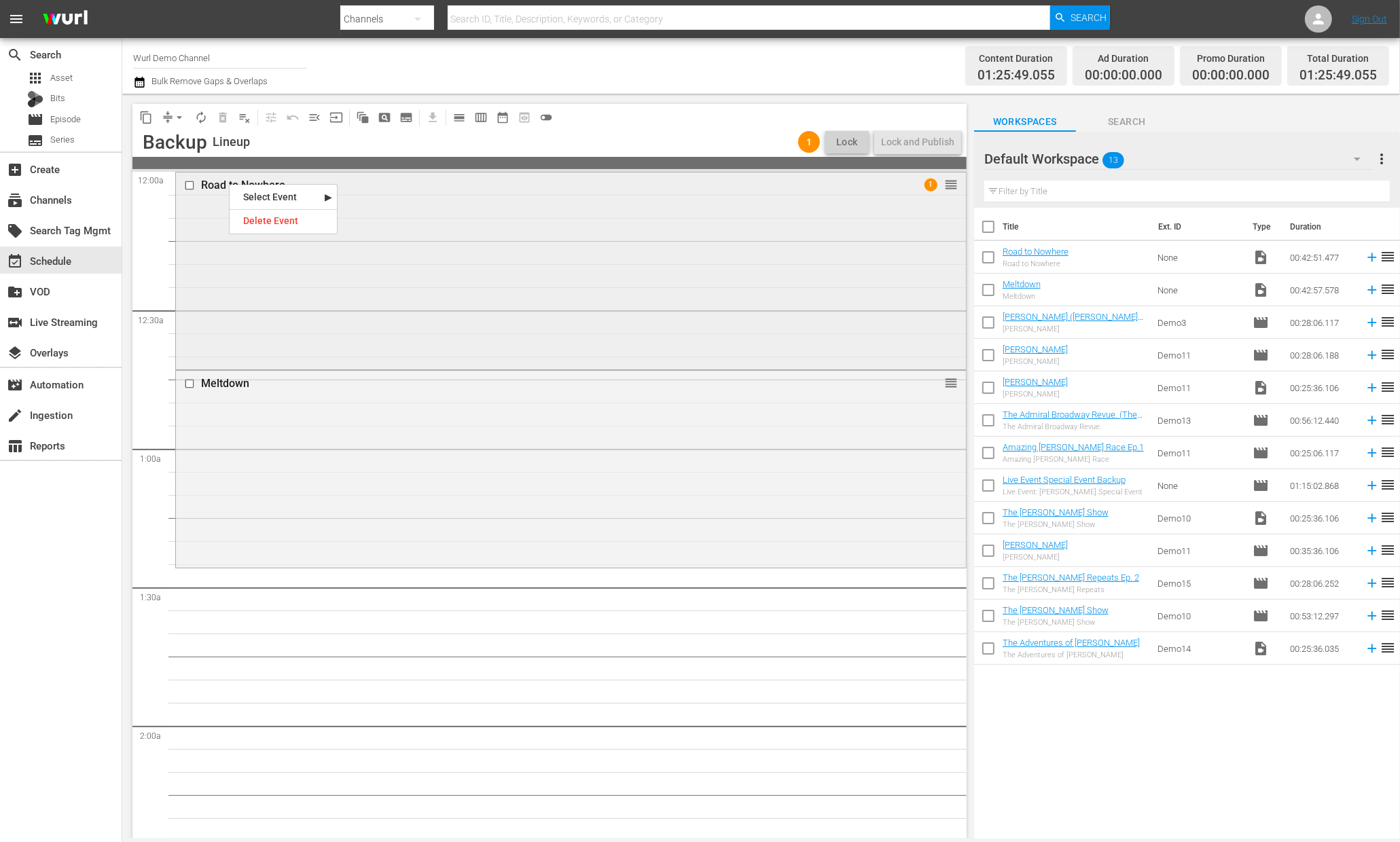
click at [244, 290] on div "Road to Nowhere 1 reorder" at bounding box center [570, 268] width 790 height 193
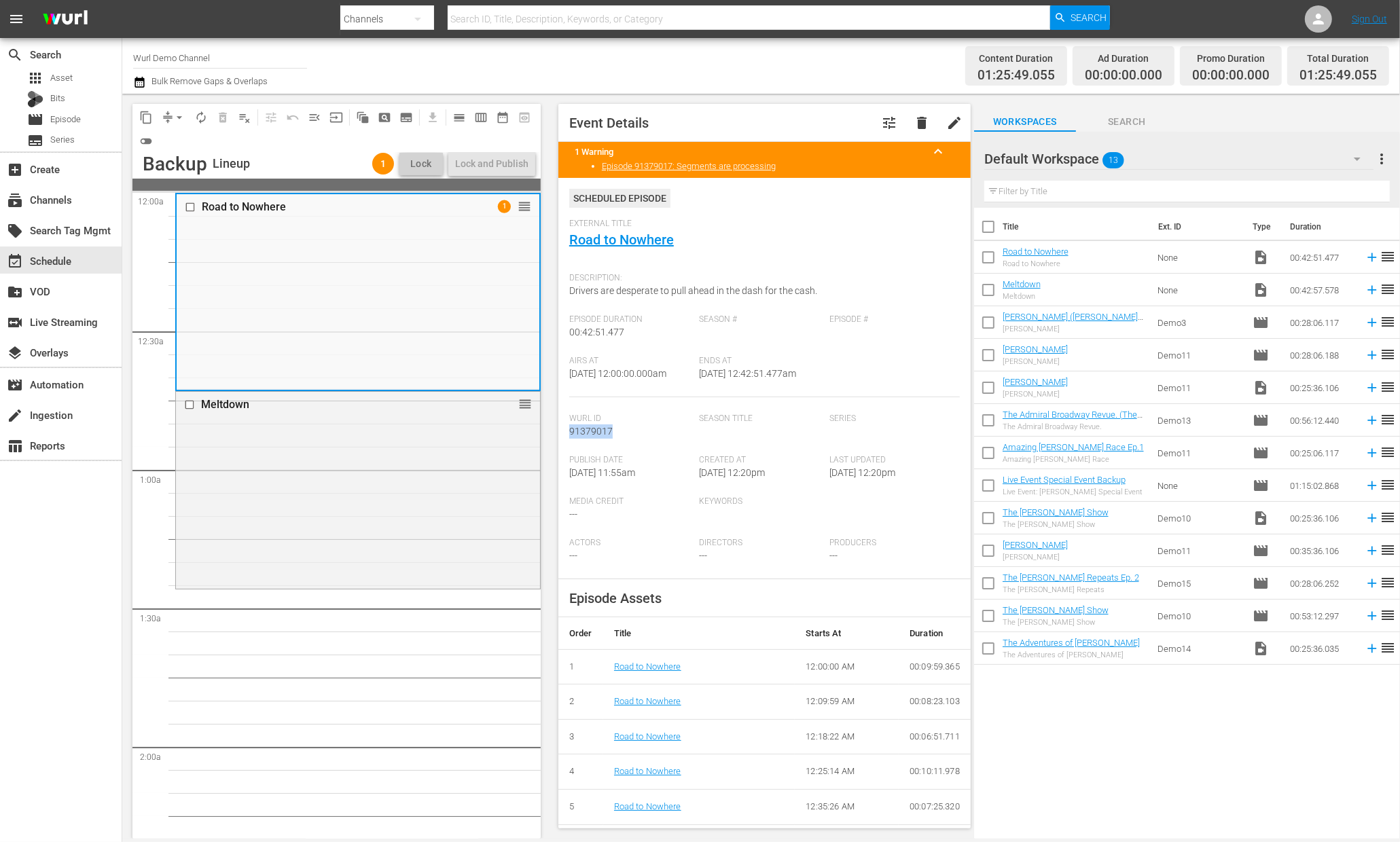
drag, startPoint x: 614, startPoint y: 431, endPoint x: 567, endPoint y: 433, distance: 47.0
click at [567, 433] on div "Event Details tune delete edit 1 Warning keyboard_arrow_up Episode 91379017: Se…" at bounding box center [764, 466] width 412 height 724
copy span "91379017"
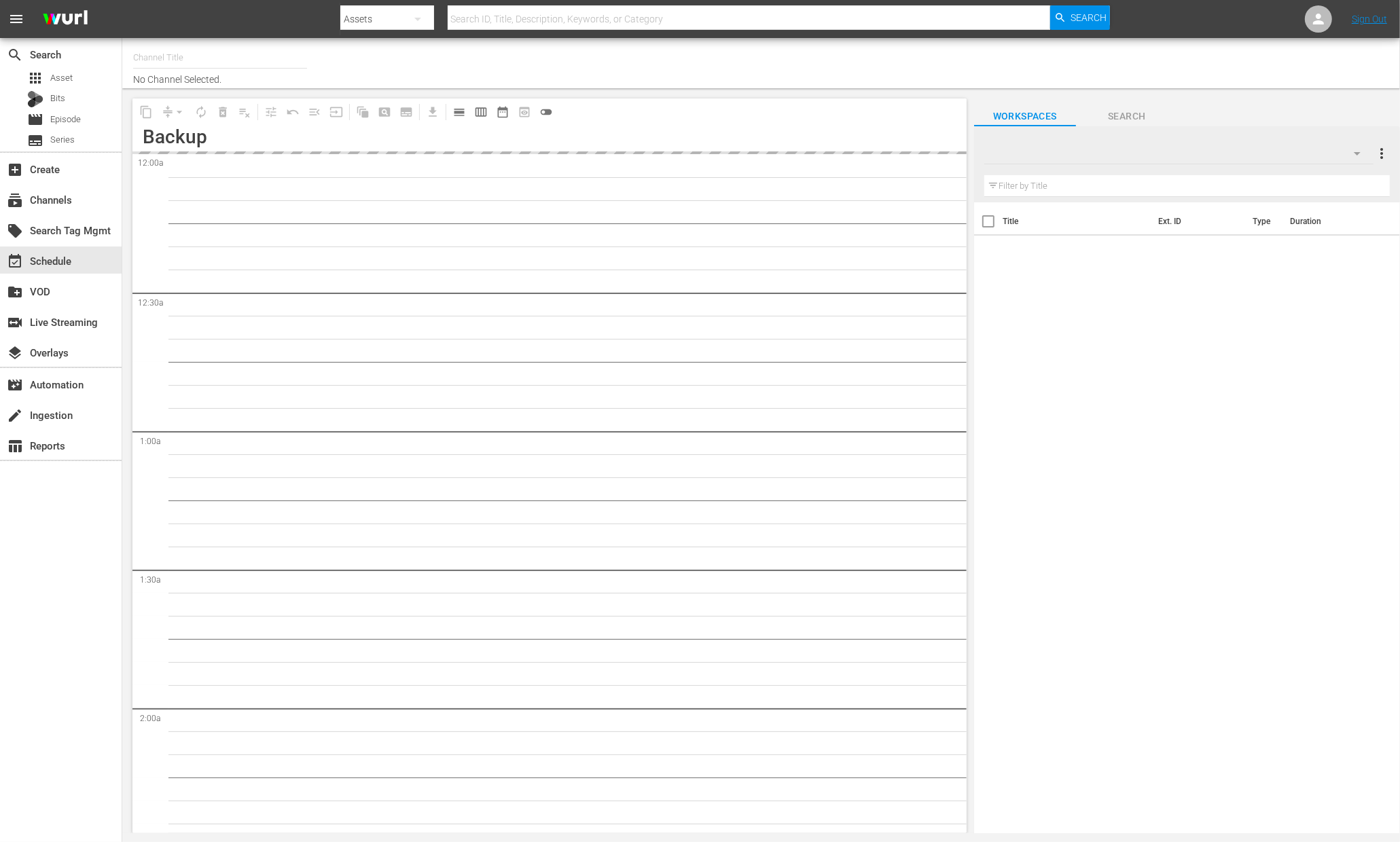
type input "Wurl Demo Channel (2122)"
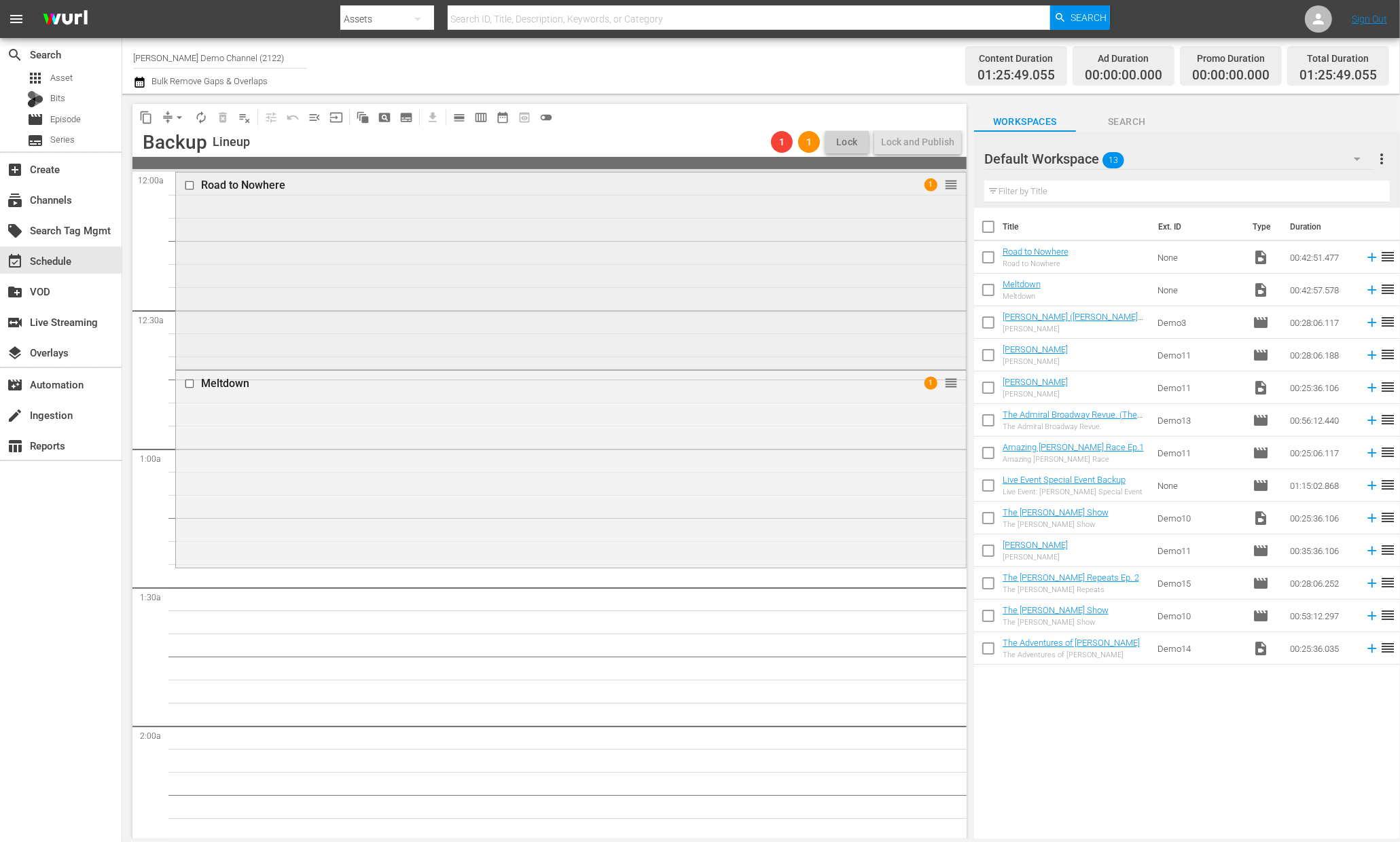
click at [251, 182] on div "Road to Nowhere" at bounding box center [545, 185] width 688 height 13
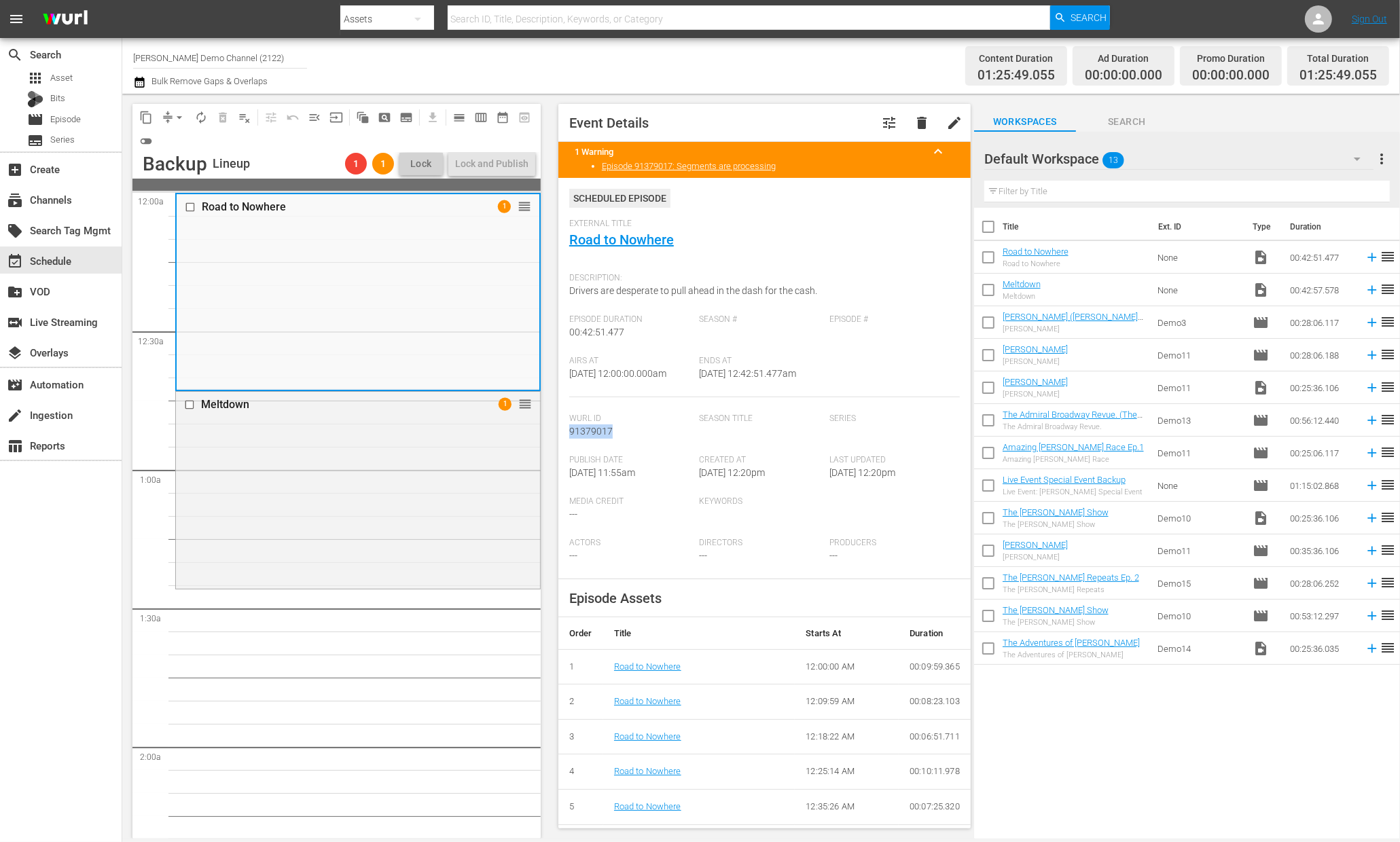
drag, startPoint x: 613, startPoint y: 430, endPoint x: 569, endPoint y: 432, distance: 44.0
click at [569, 432] on div "Wurl Id 91379017" at bounding box center [634, 434] width 130 height 42
copy span "91379017"
click at [244, 417] on div "Meltdown 1 reorder" at bounding box center [357, 405] width 364 height 26
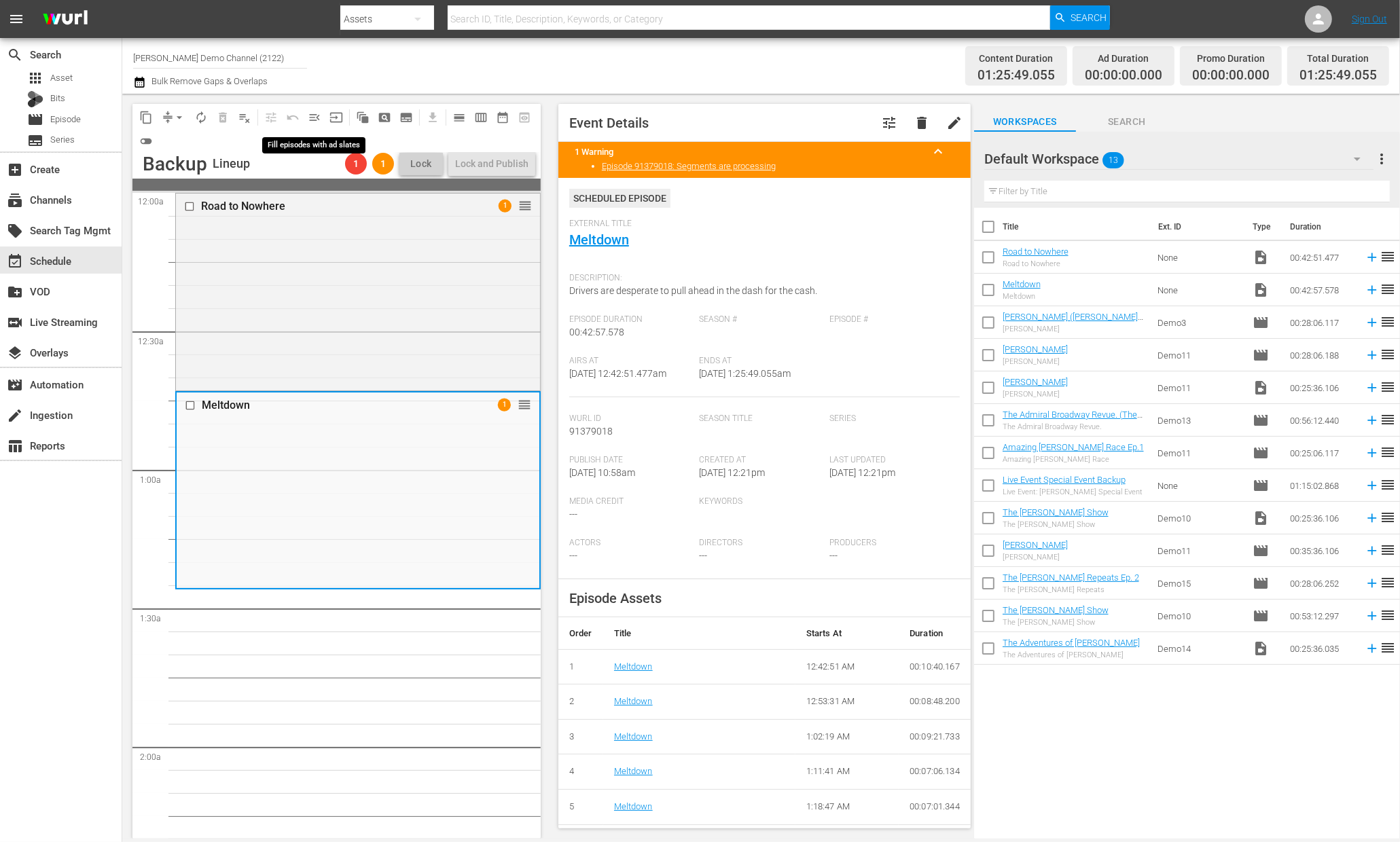
click at [319, 118] on span "menu_open" at bounding box center [314, 118] width 14 height 14
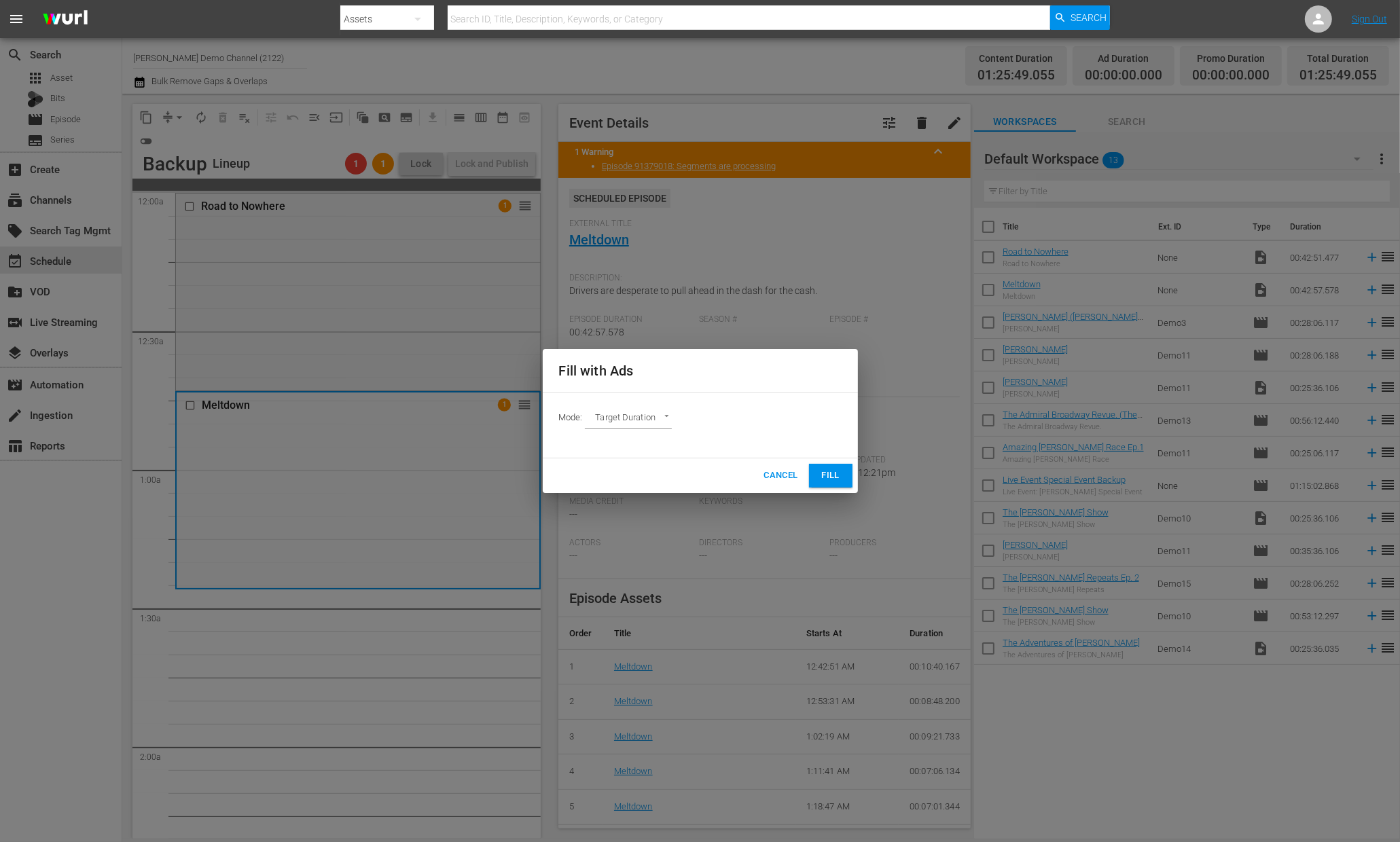
click at [664, 419] on body "menu Search By Assets Search ID, Title, Description, Keywords, or Category Sear…" at bounding box center [700, 421] width 1400 height 842
click li "Ad Break Duration"
type input "AD_BREAK_DURATION"
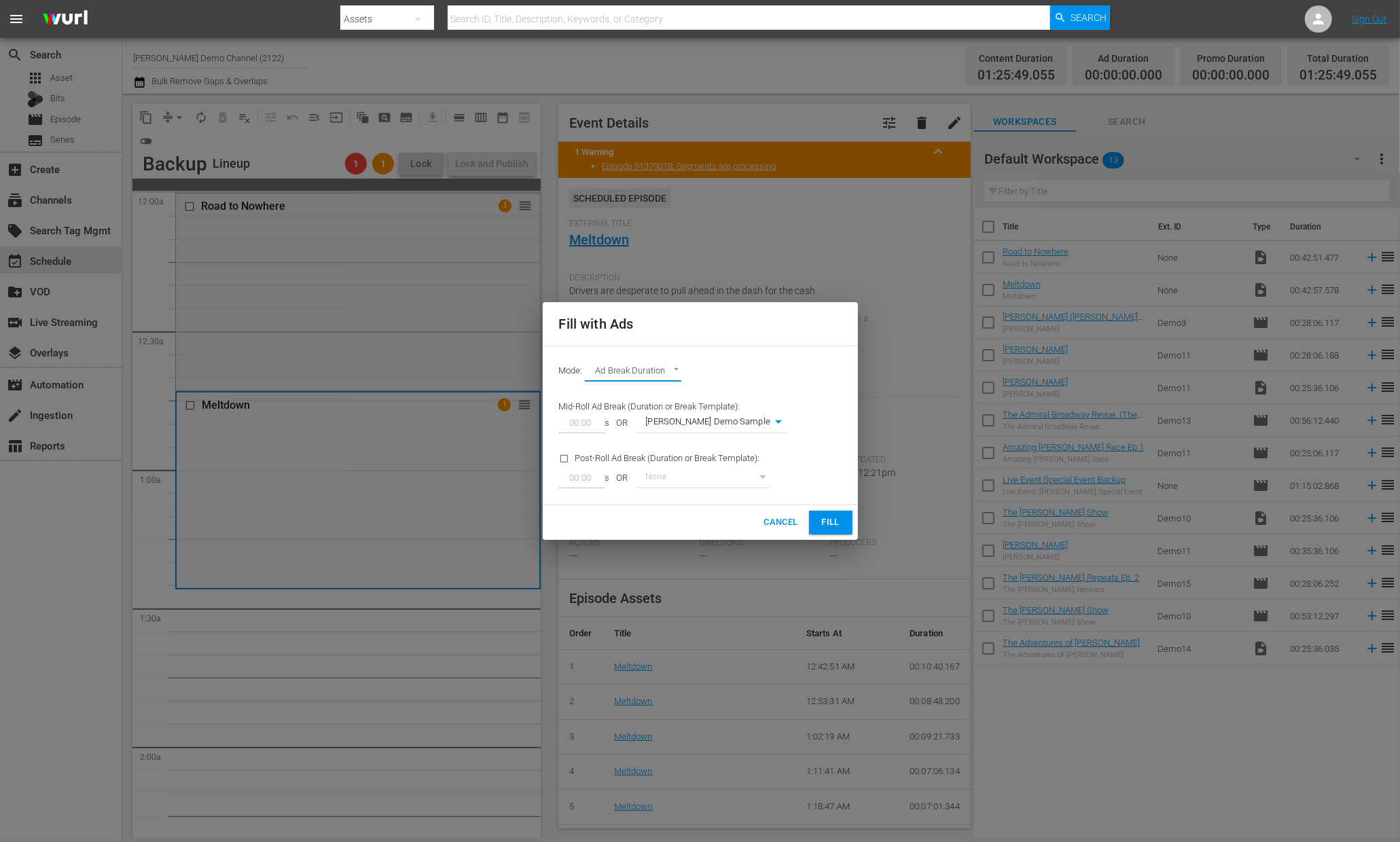
click span "Cancel"
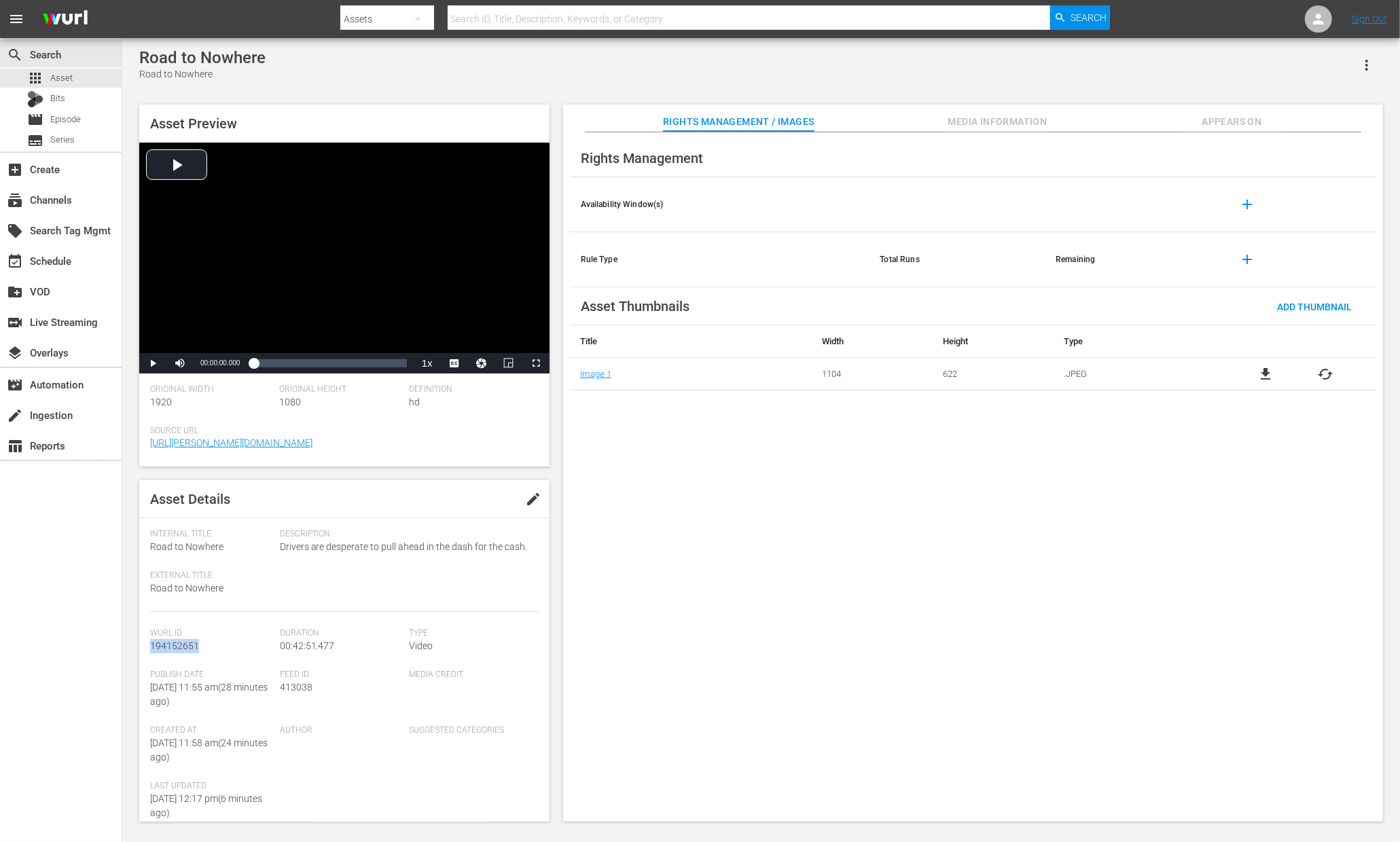
drag, startPoint x: 199, startPoint y: 643, endPoint x: 153, endPoint y: 648, distance: 46.3
click at [153, 648] on div "[PERSON_NAME] Id 194152651" at bounding box center [215, 649] width 130 height 42
copy span "194152651"
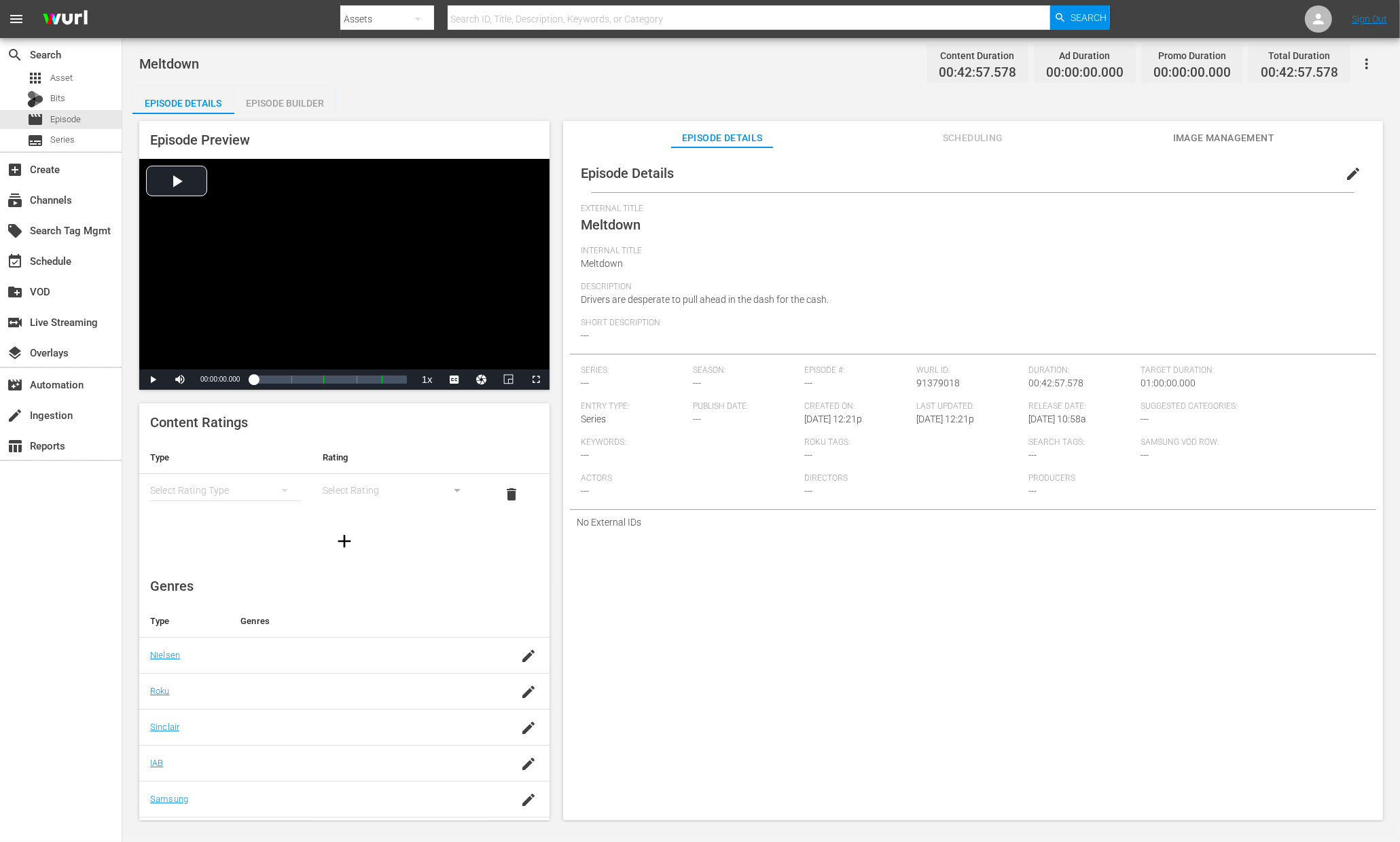
click at [294, 103] on div "Episode Builder" at bounding box center [285, 103] width 102 height 32
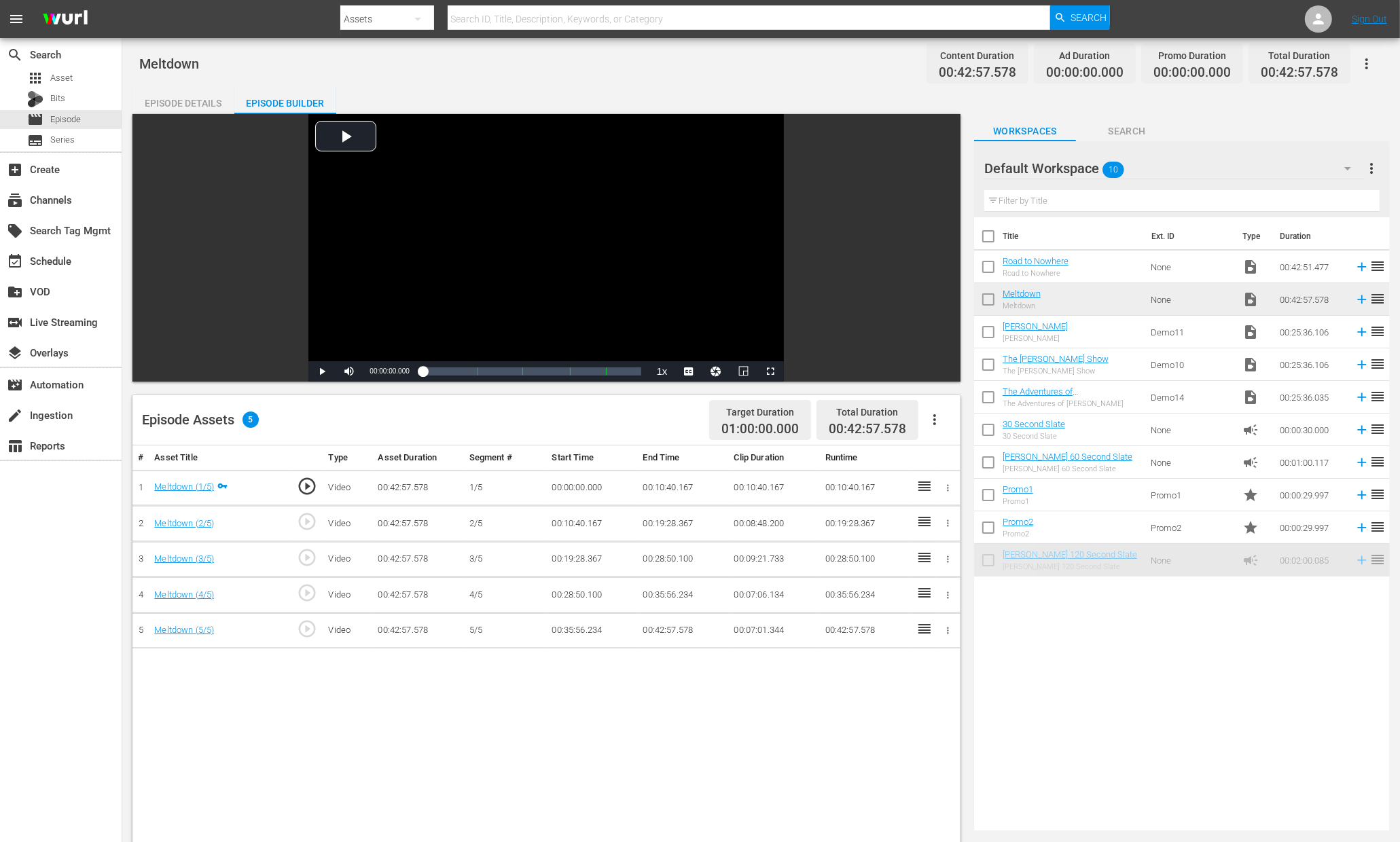
drag, startPoint x: 1138, startPoint y: 568, endPoint x: 1130, endPoint y: 568, distance: 8.0
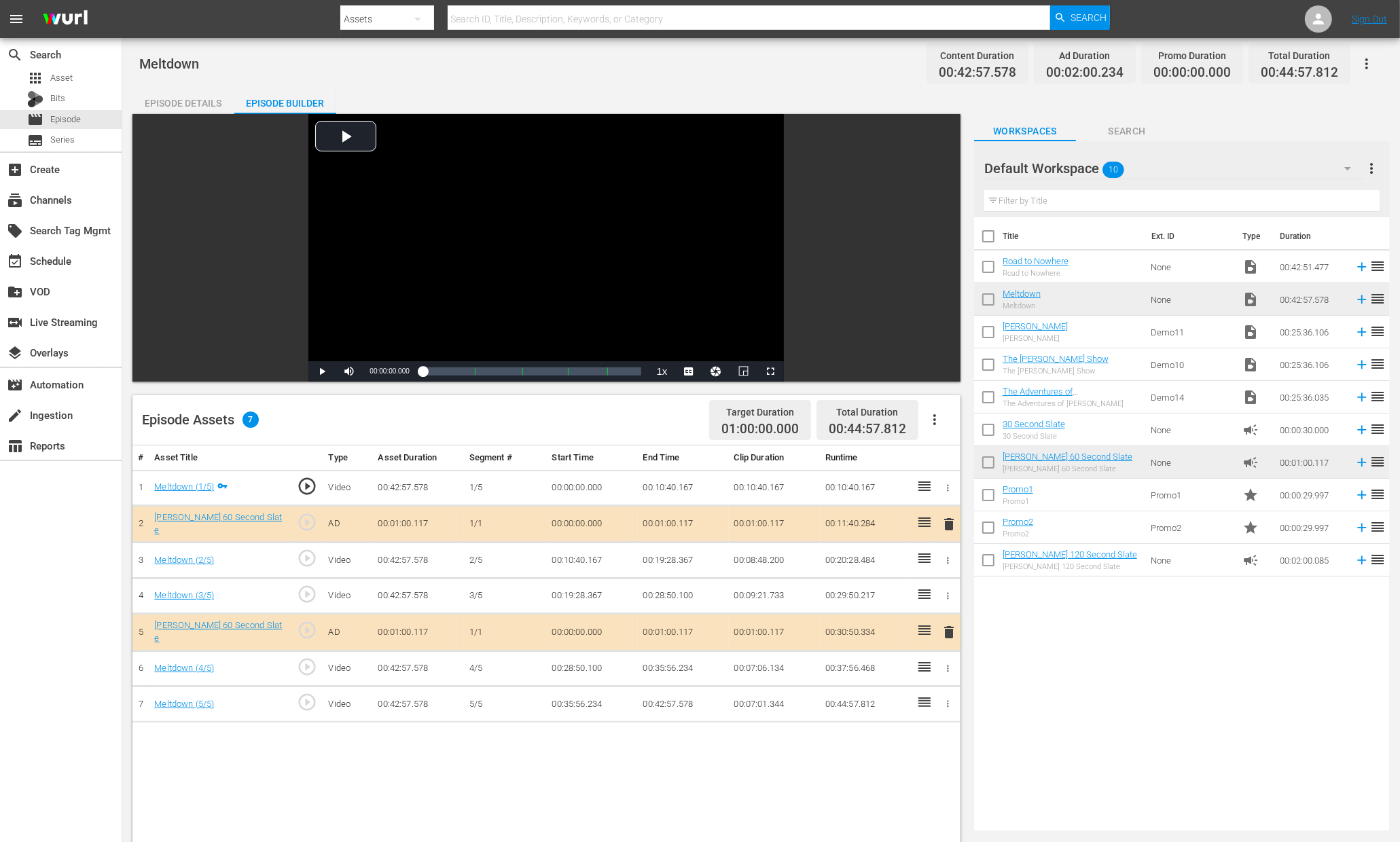
click at [1120, 32] on nav "menu Search By Assets Search ID, Title, Description, Keywords, or Category Sear…" at bounding box center [700, 19] width 1400 height 38
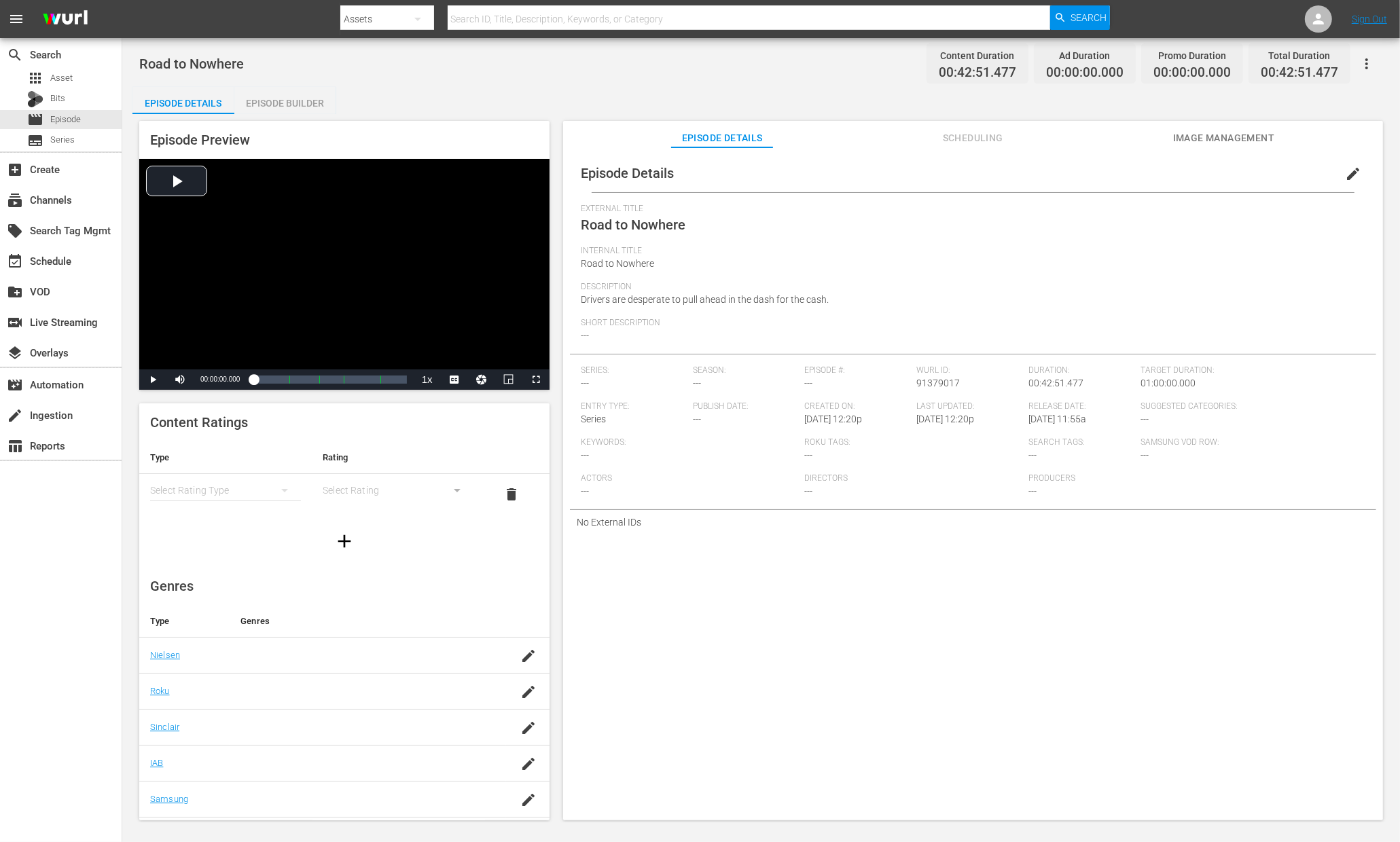
click at [320, 99] on div "Episode Builder" at bounding box center [285, 103] width 102 height 32
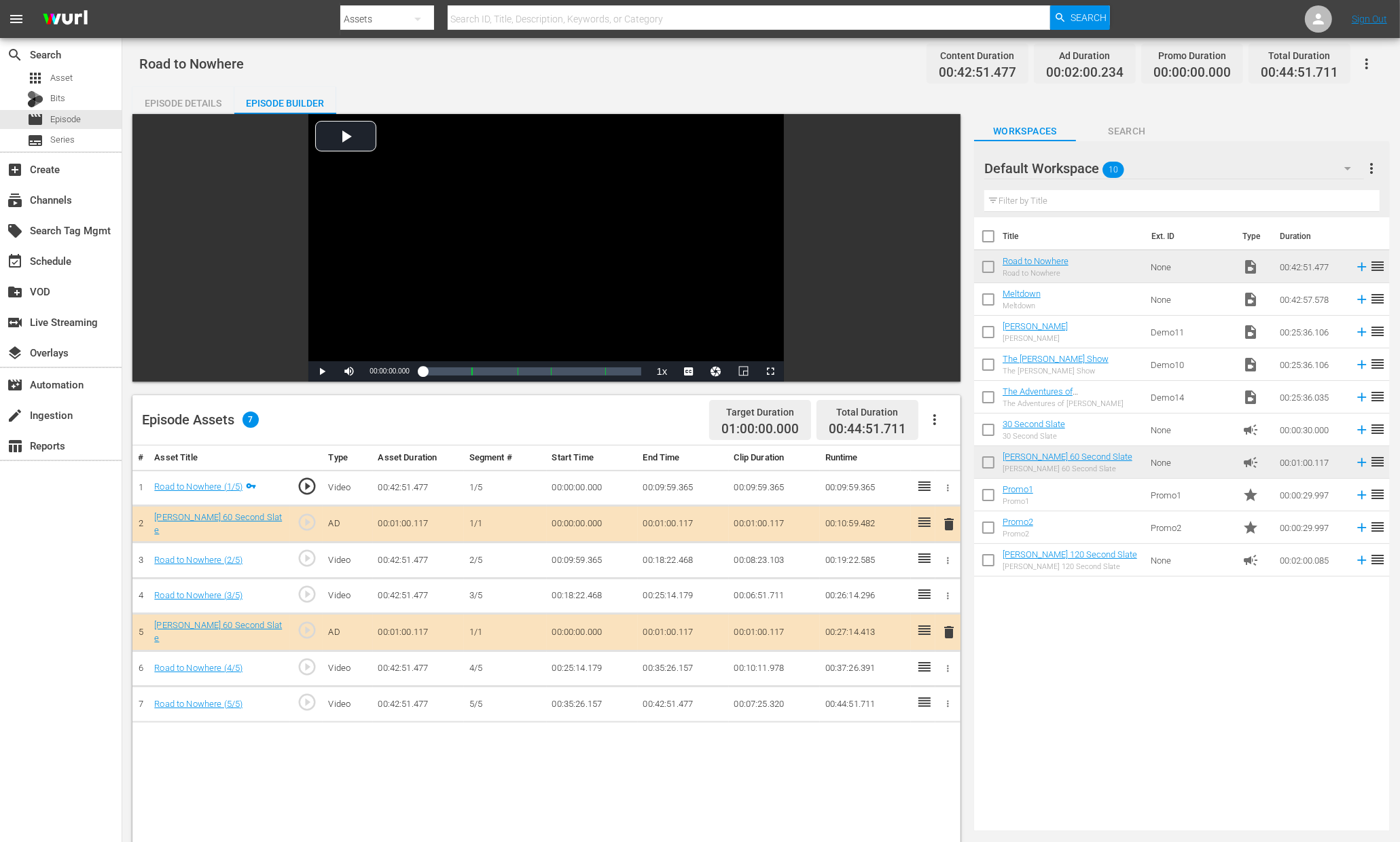
drag, startPoint x: 1193, startPoint y: 472, endPoint x: 1301, endPoint y: 7, distance: 477.4
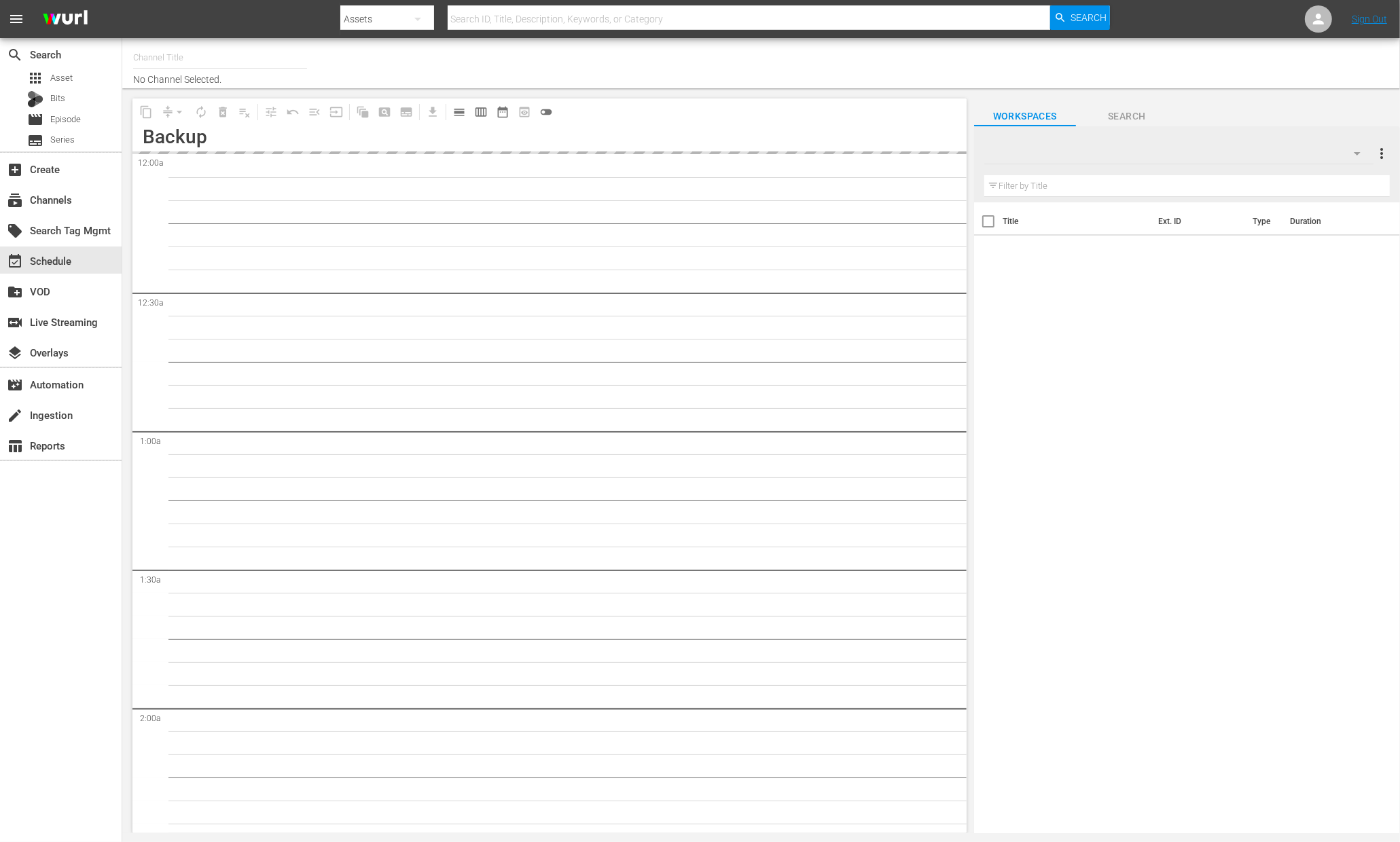
type input "[PERSON_NAME] Demo Channel (2122)"
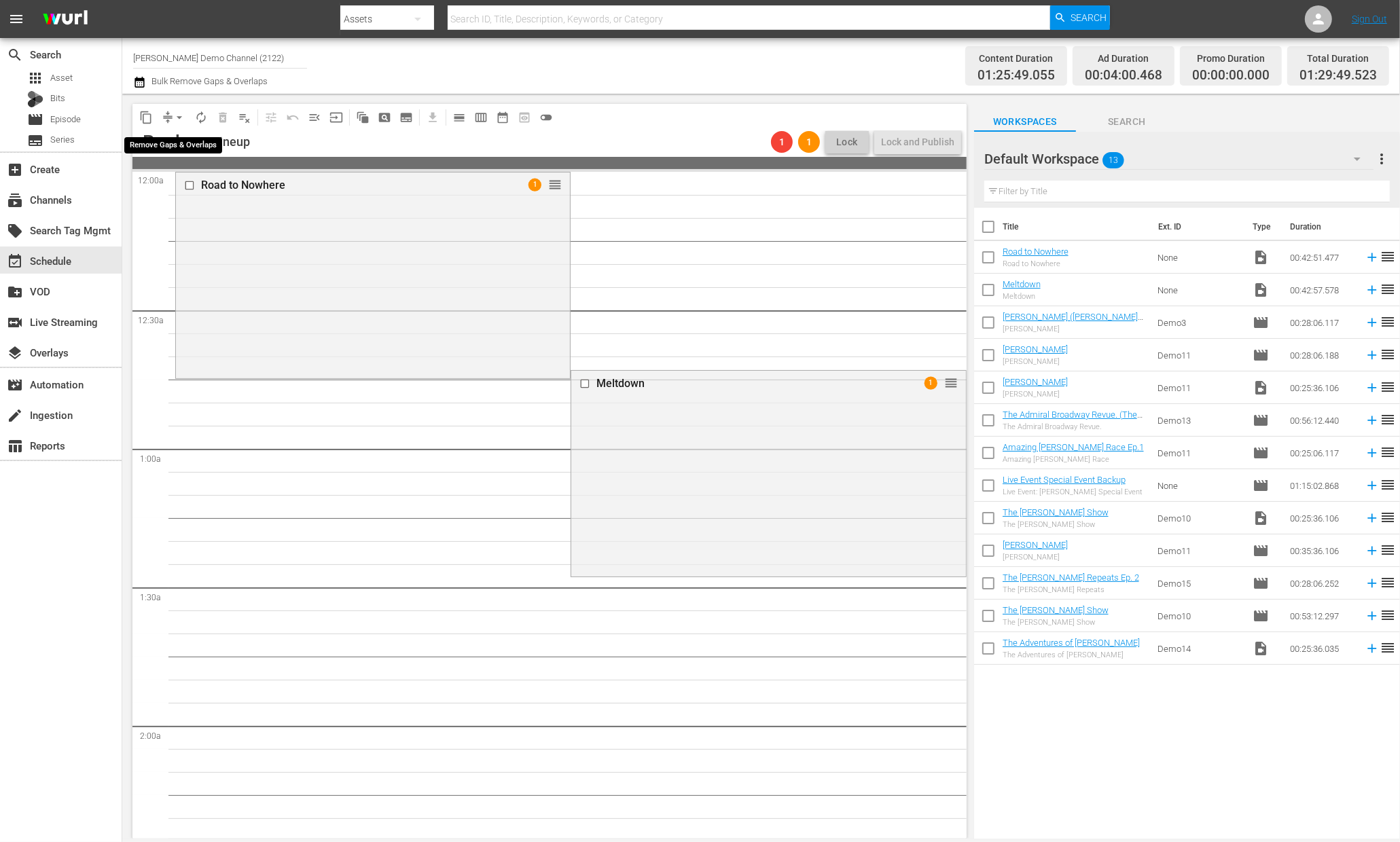
click at [170, 118] on button "arrow_drop_down" at bounding box center [180, 118] width 22 height 22
click at [194, 150] on li "Align to Midnight" at bounding box center [180, 144] width 112 height 22
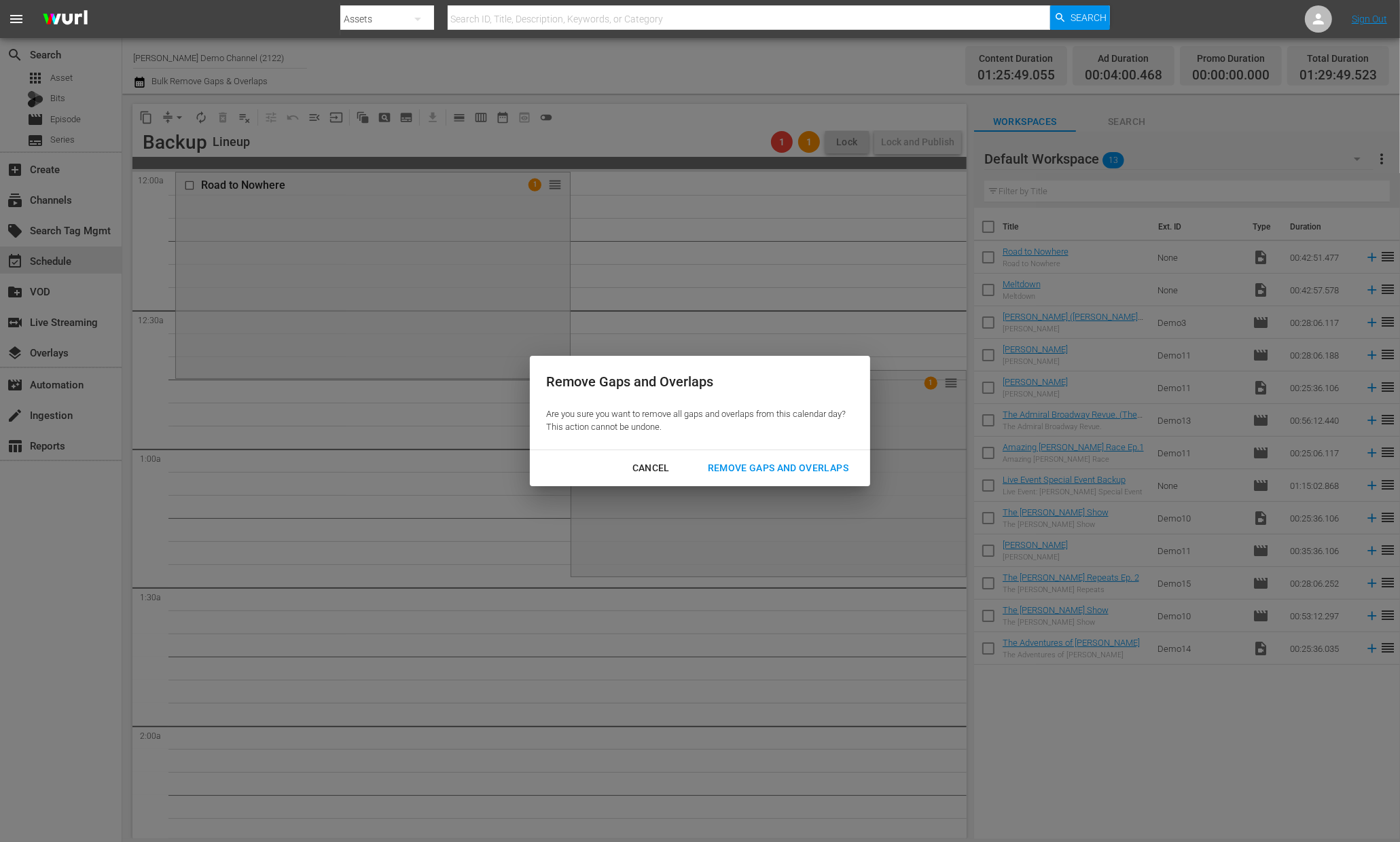
click at [743, 466] on div "Remove Gaps and Overlaps" at bounding box center [778, 469] width 163 height 17
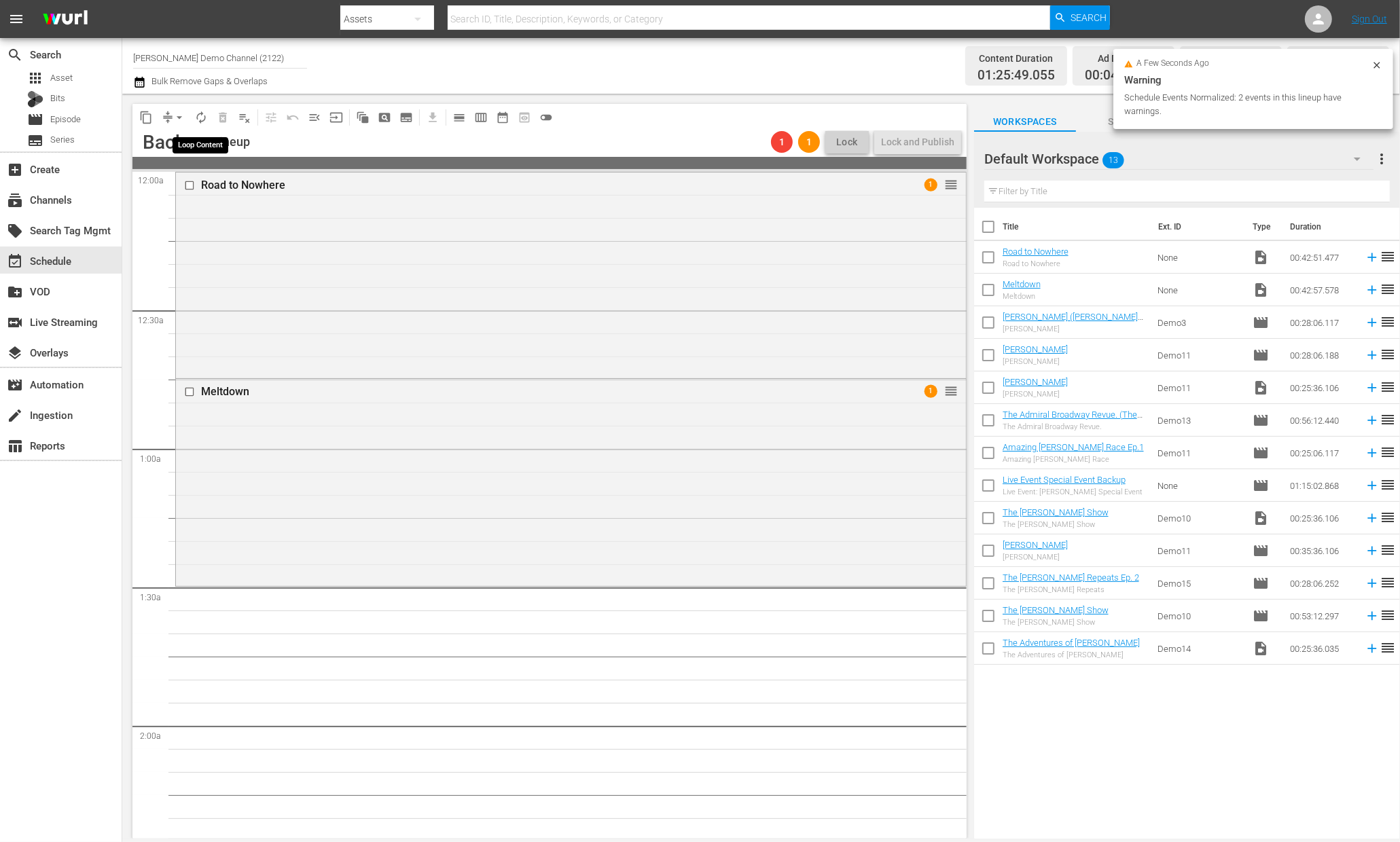
click at [199, 113] on span "autorenew_outlined" at bounding box center [201, 118] width 14 height 14
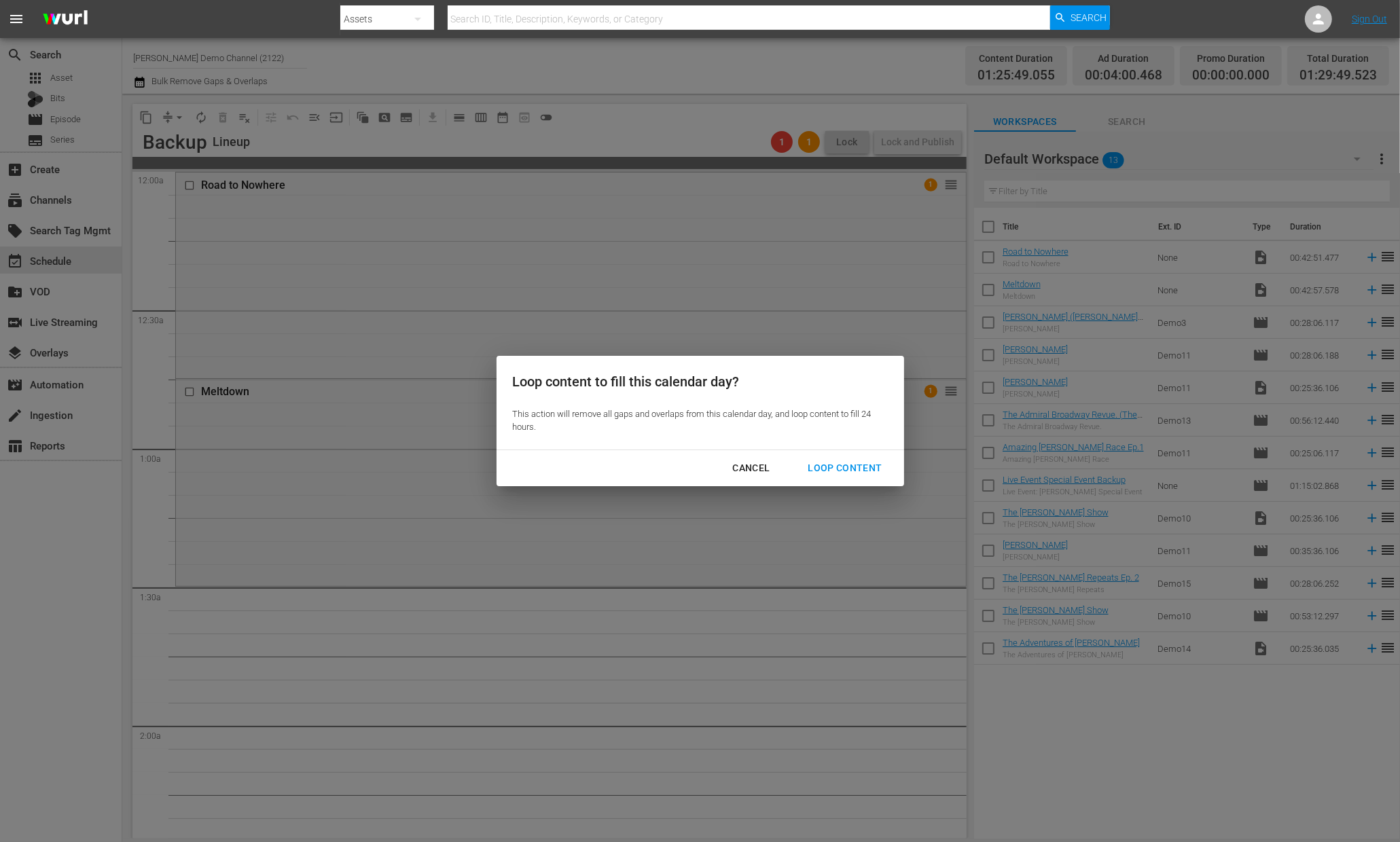
click at [841, 457] on button "Loop Content" at bounding box center [844, 468] width 107 height 25
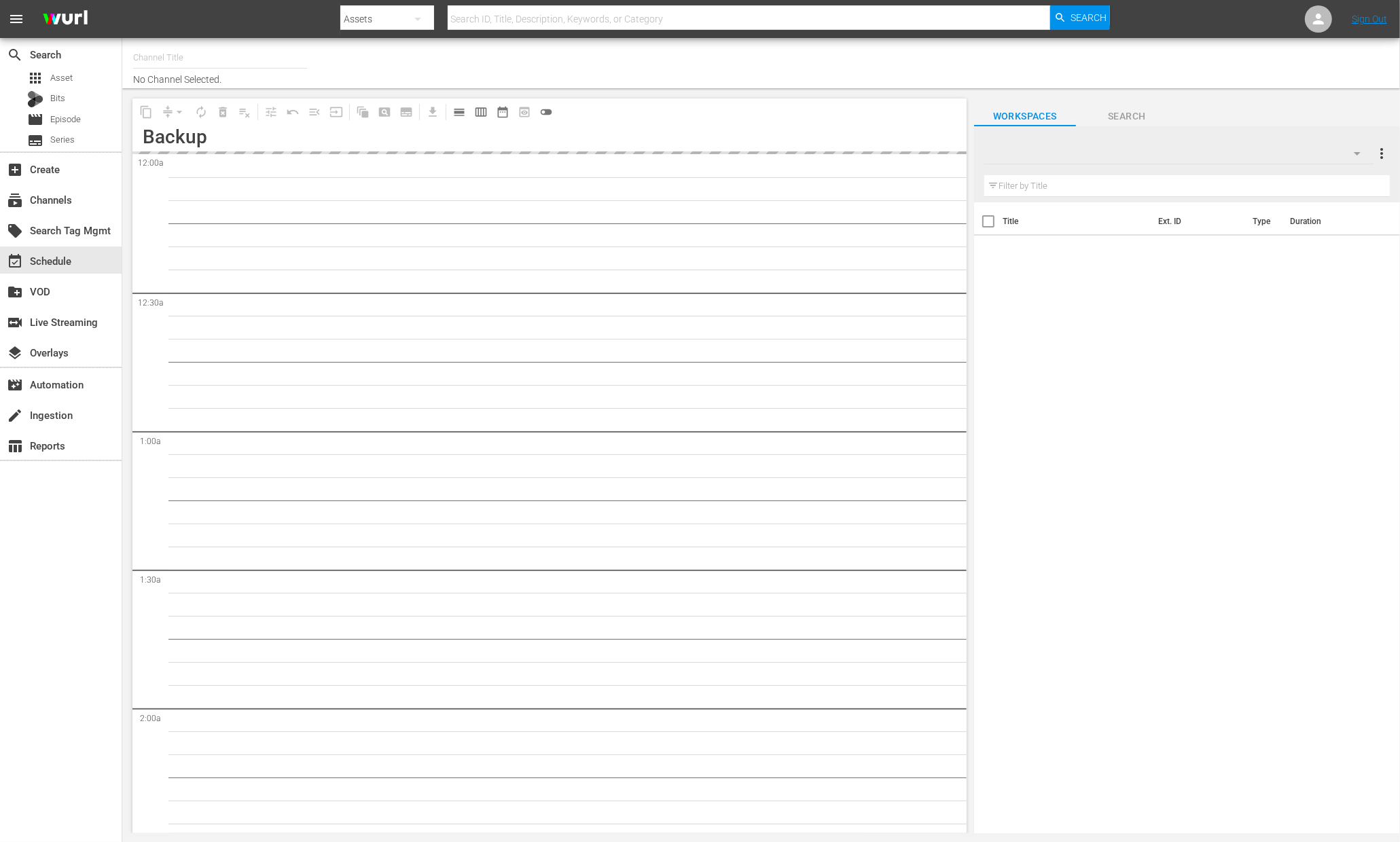
type input "[PERSON_NAME] Demo Channel (2122)"
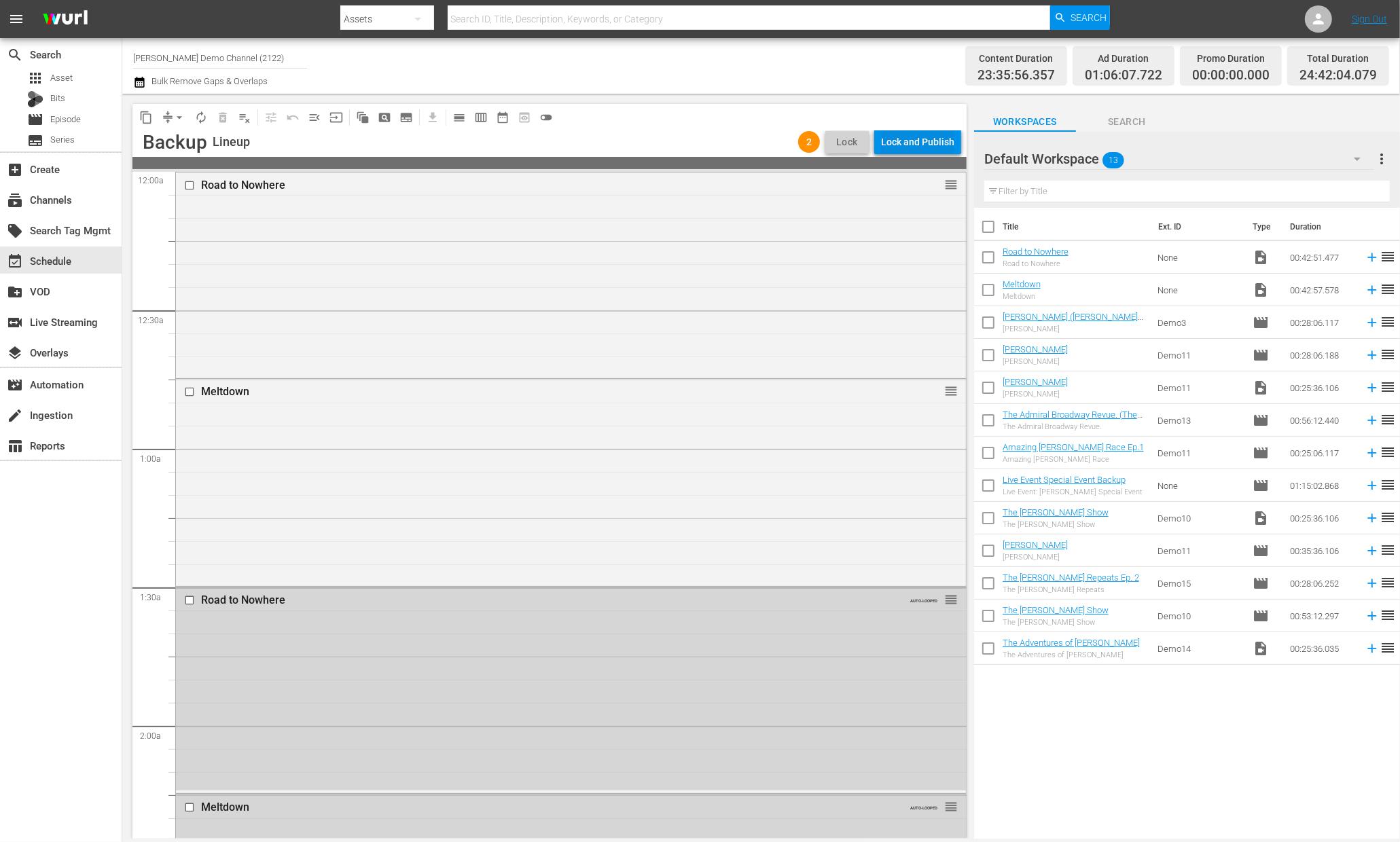
click at [912, 139] on div "Lock and Publish" at bounding box center [918, 141] width 73 height 25
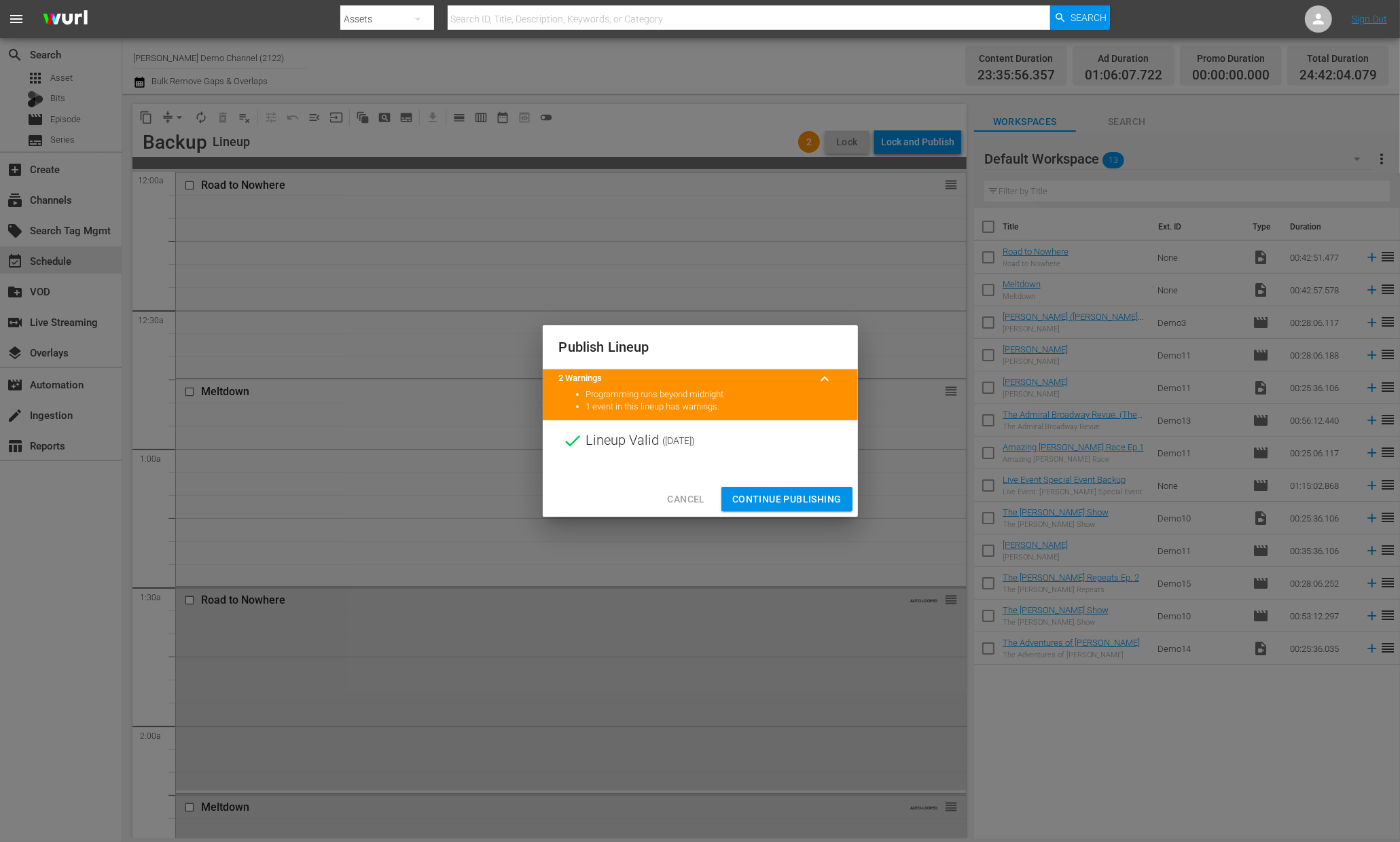
click at [785, 499] on span "Continue Publishing" at bounding box center [786, 499] width 109 height 17
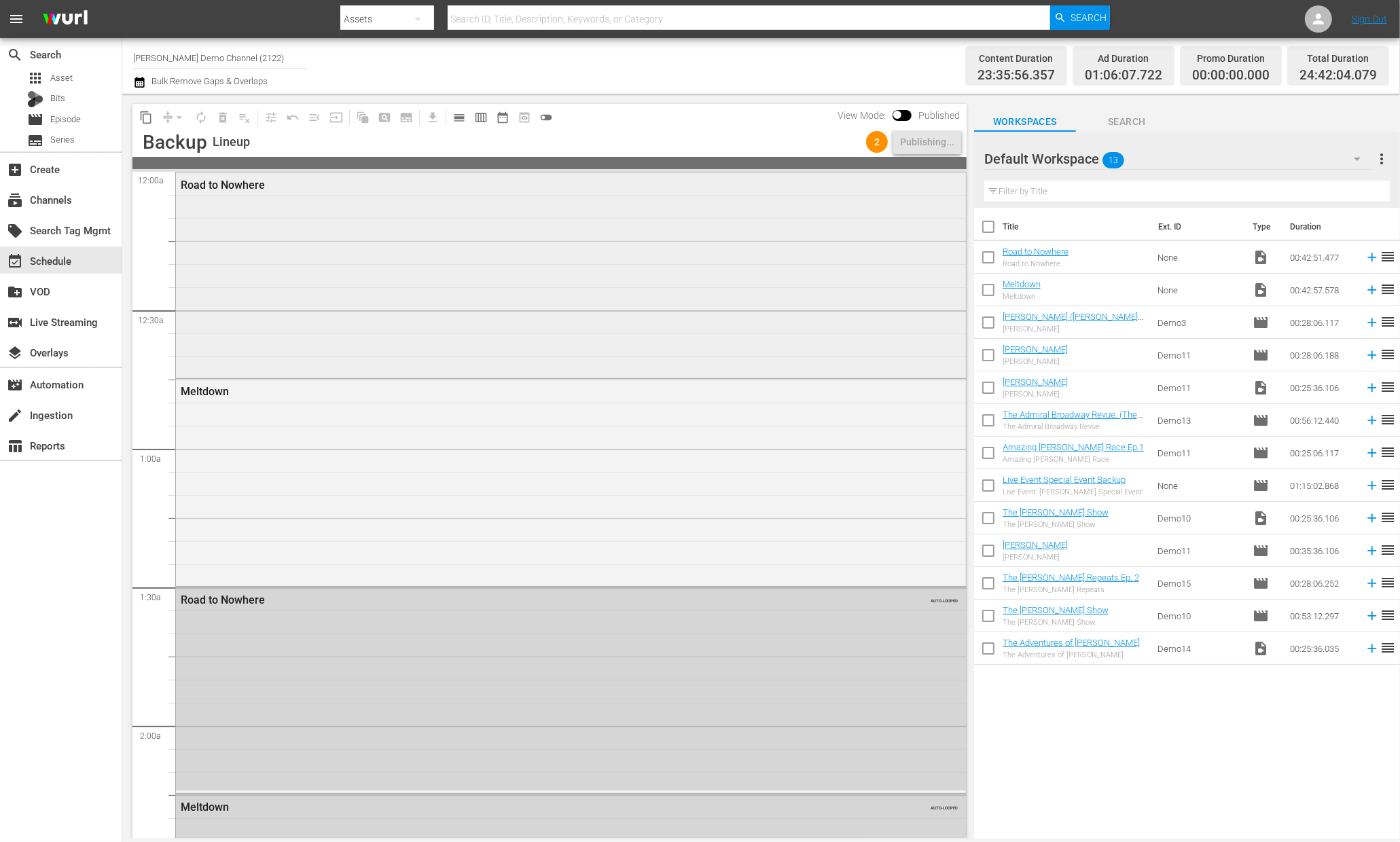
click at [252, 187] on div "Road to Nowhere" at bounding box center [533, 185] width 706 height 13
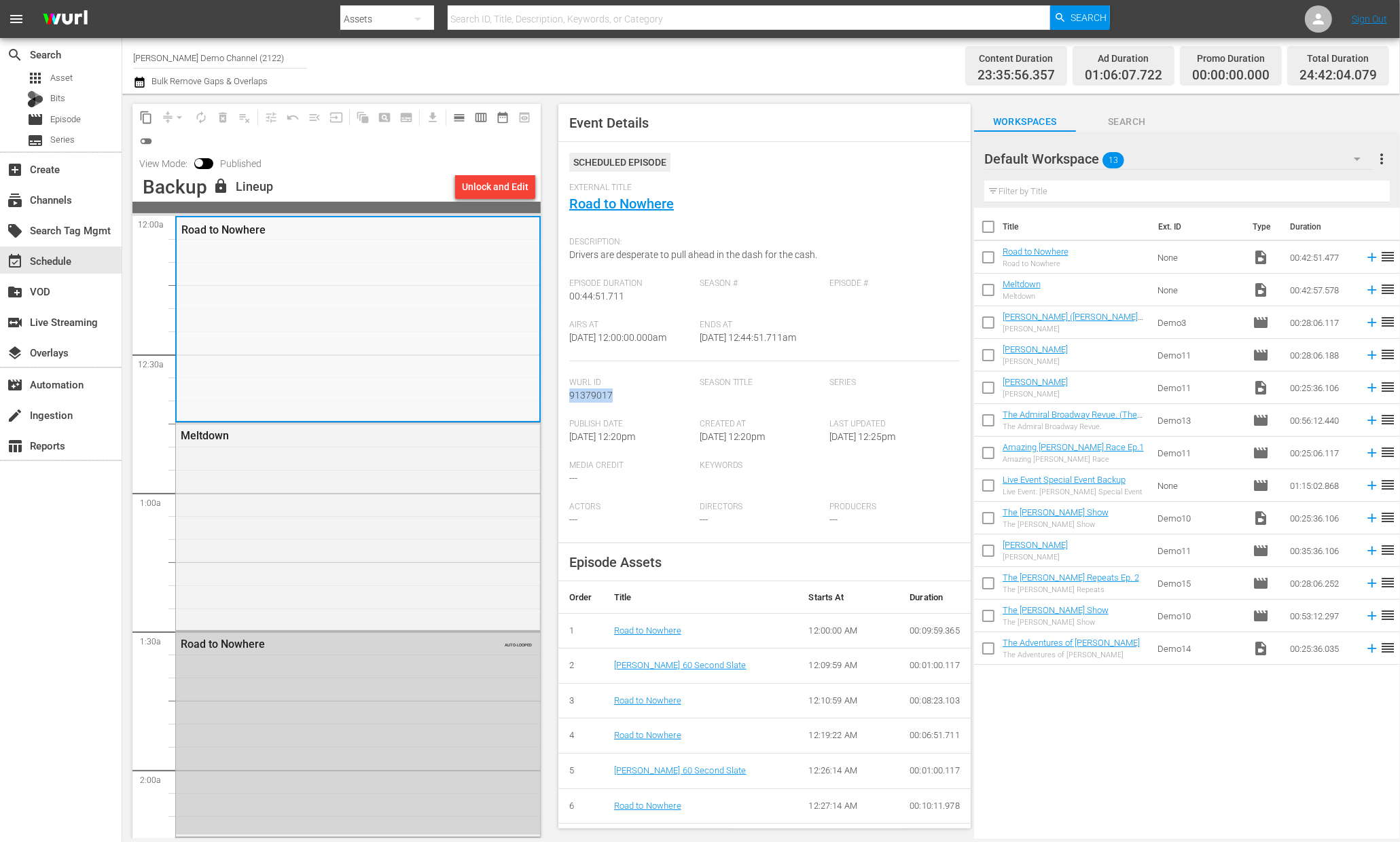
drag, startPoint x: 614, startPoint y: 394, endPoint x: 571, endPoint y: 398, distance: 43.2
click at [571, 398] on div "Wurl Id 91379017" at bounding box center [634, 398] width 130 height 42
copy span "91379017"
click at [458, 116] on span "calendar_view_day_outlined" at bounding box center [459, 118] width 14 height 14
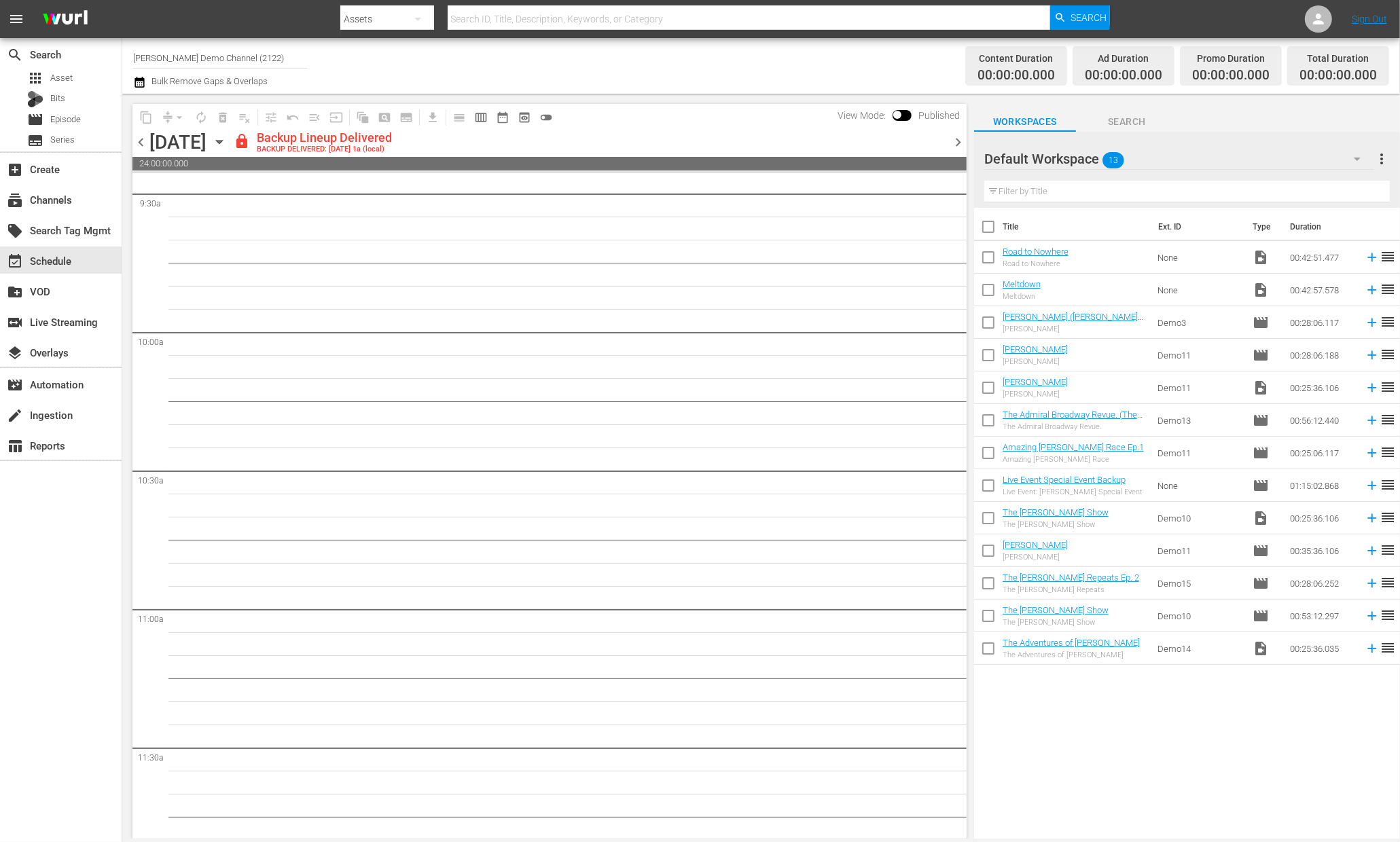
scroll to position [2679, 0]
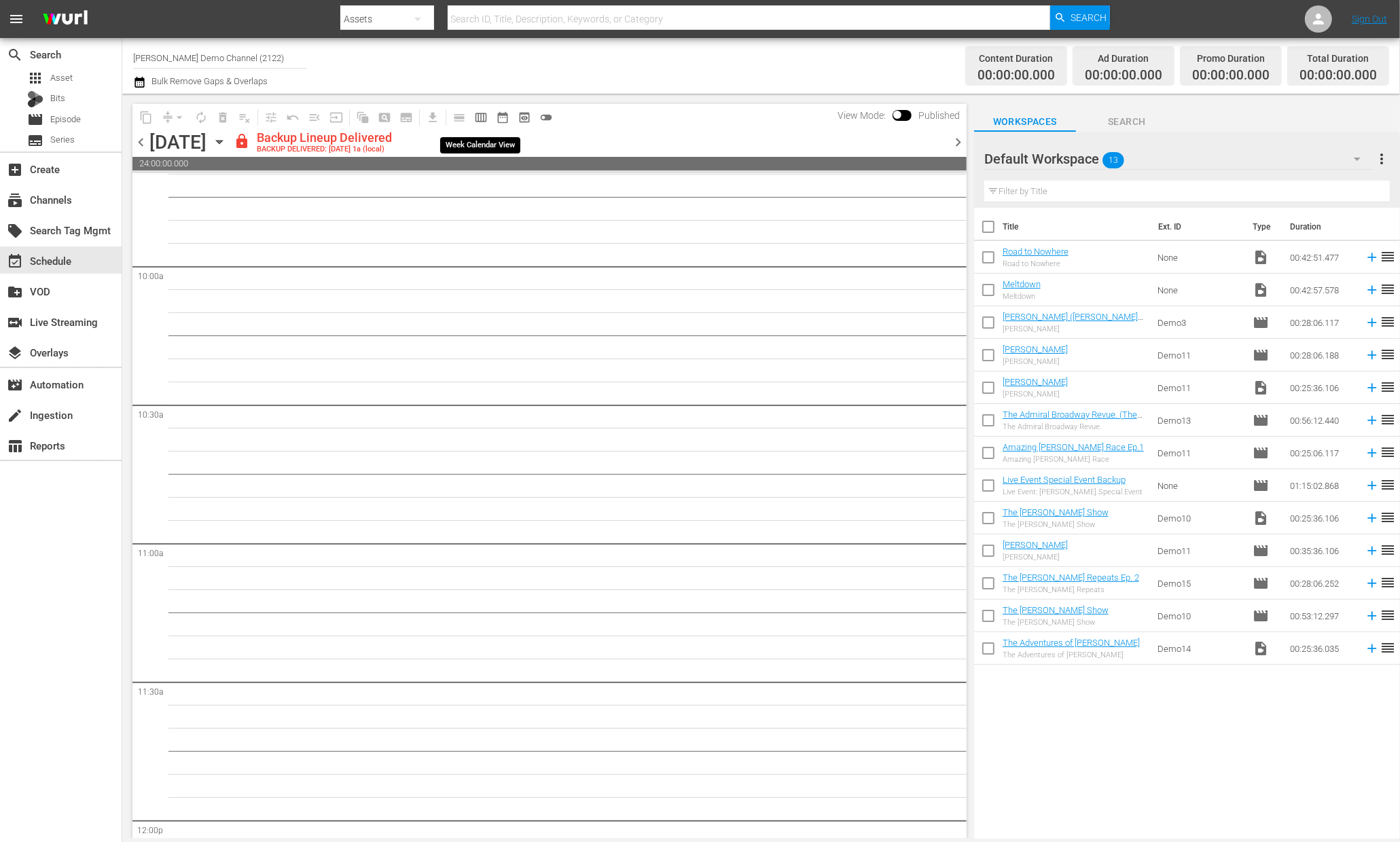
click at [481, 118] on span "calendar_view_week_outlined" at bounding box center [481, 118] width 14 height 14
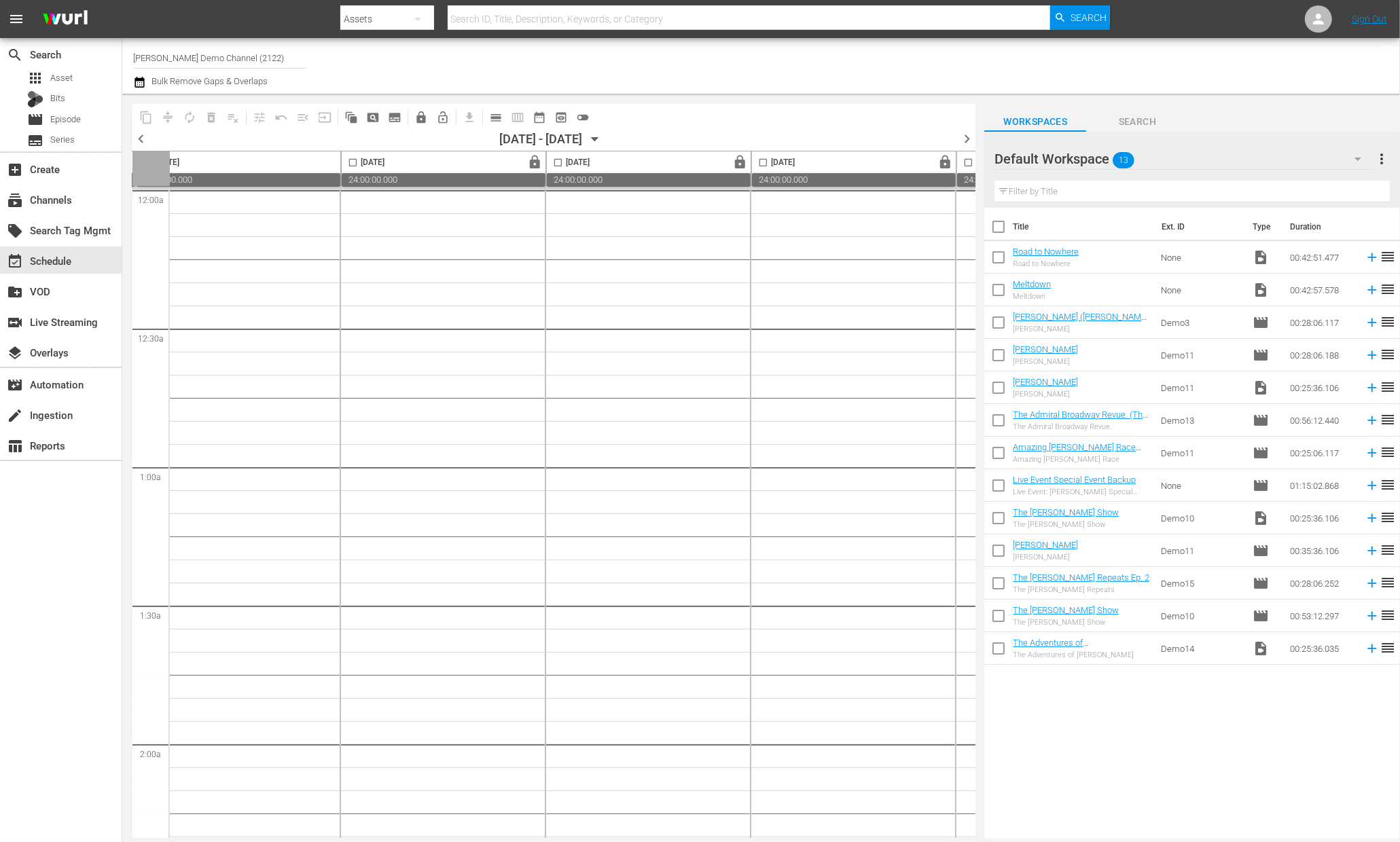
scroll to position [0, 0]
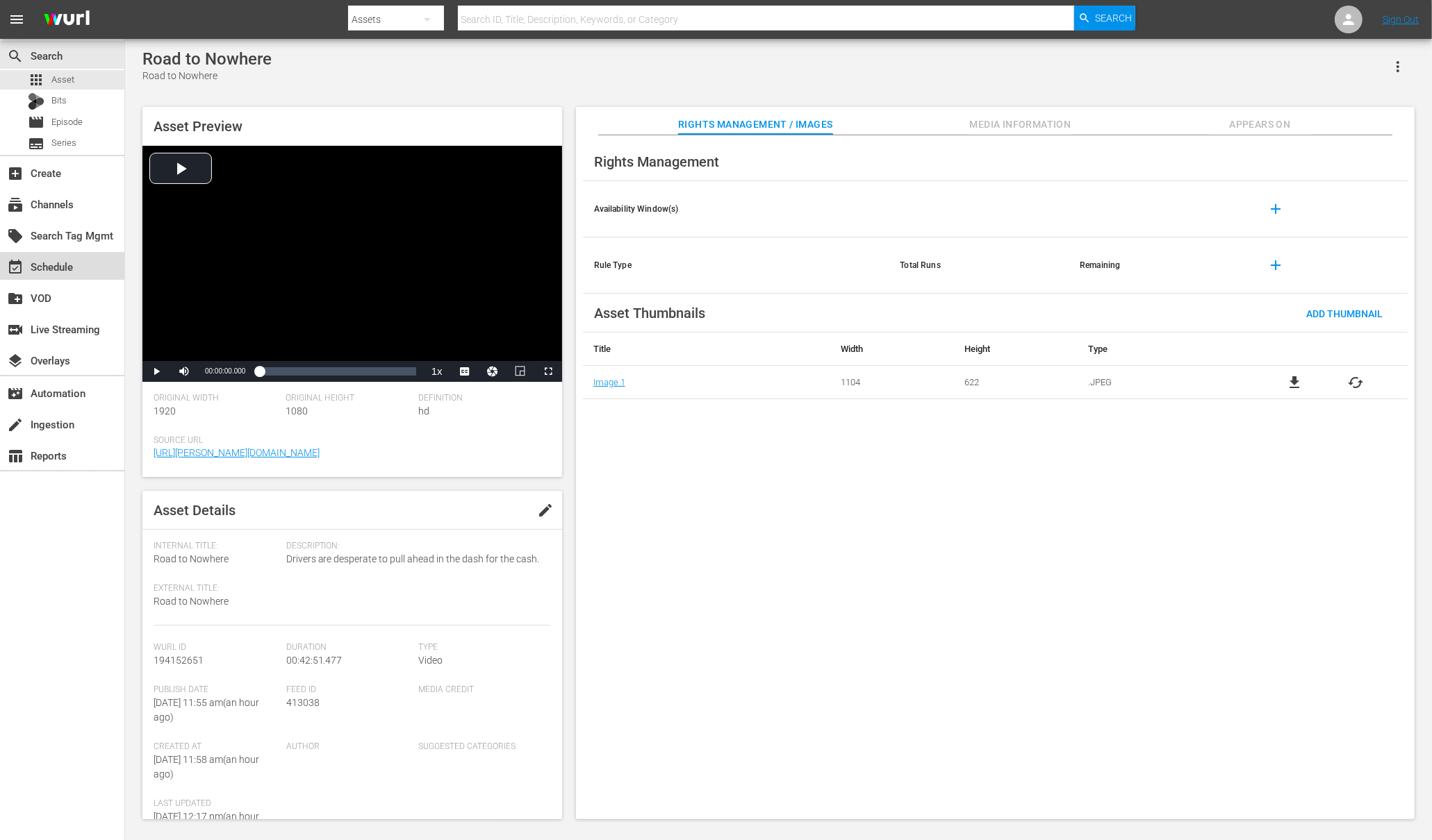
click at [37, 267] on div "event_available Schedule" at bounding box center [38, 265] width 78 height 12
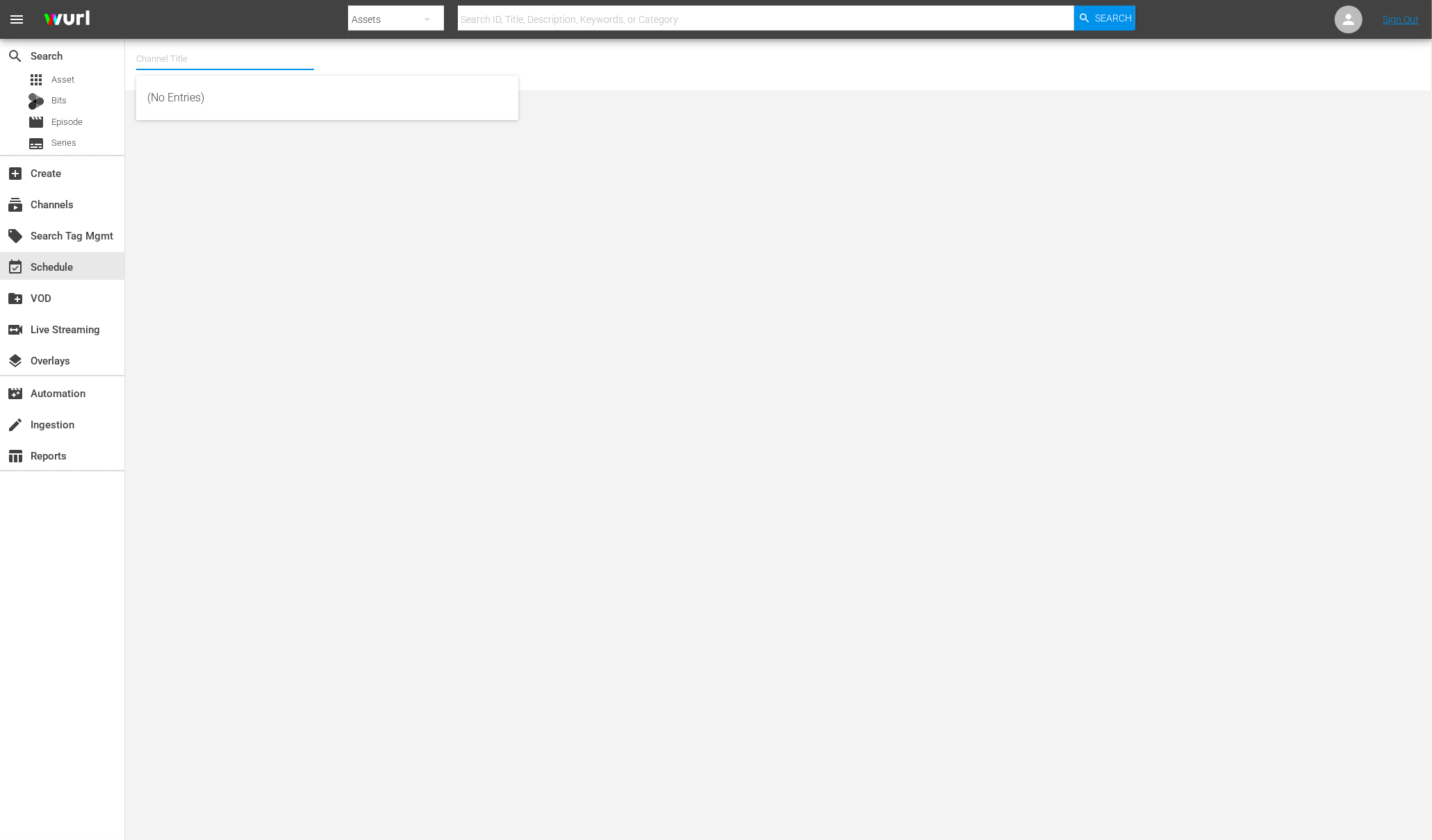
click at [183, 68] on input "text" at bounding box center [225, 59] width 178 height 33
click at [192, 98] on div "[PERSON_NAME] Demo Channel (2122 - wurl_sales_wurldemochannel_1)" at bounding box center [327, 98] width 360 height 33
type input "[PERSON_NAME] Demo Channel (2122 - wurl_sales_wurldemochannel_1)"
